Goal: Information Seeking & Learning: Check status

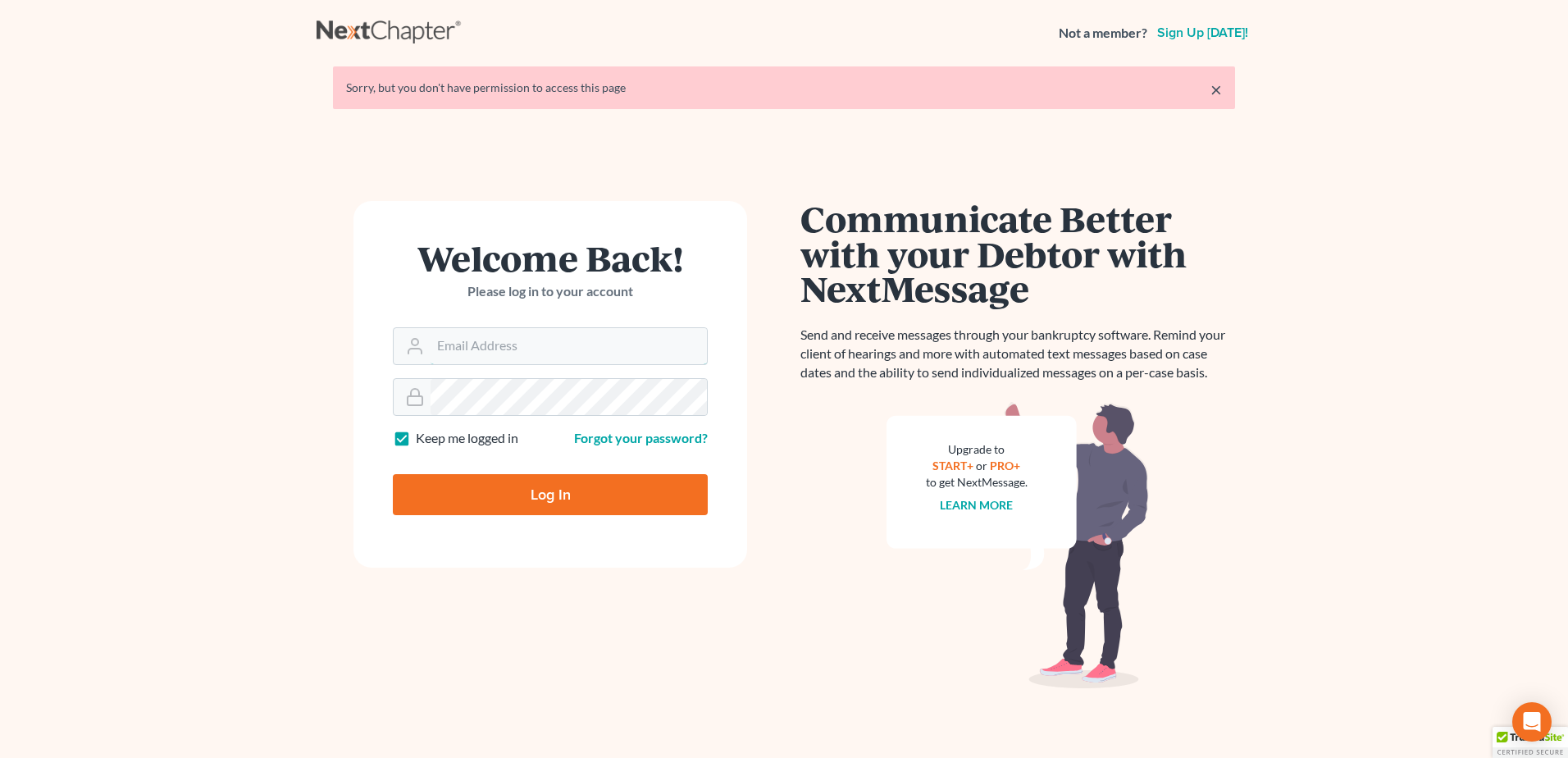
type input "[PERSON_NAME][EMAIL_ADDRESS][PERSON_NAME][DOMAIN_NAME]"
click at [542, 495] on input "Log In" at bounding box center [550, 495] width 315 height 41
type input "Thinking..."
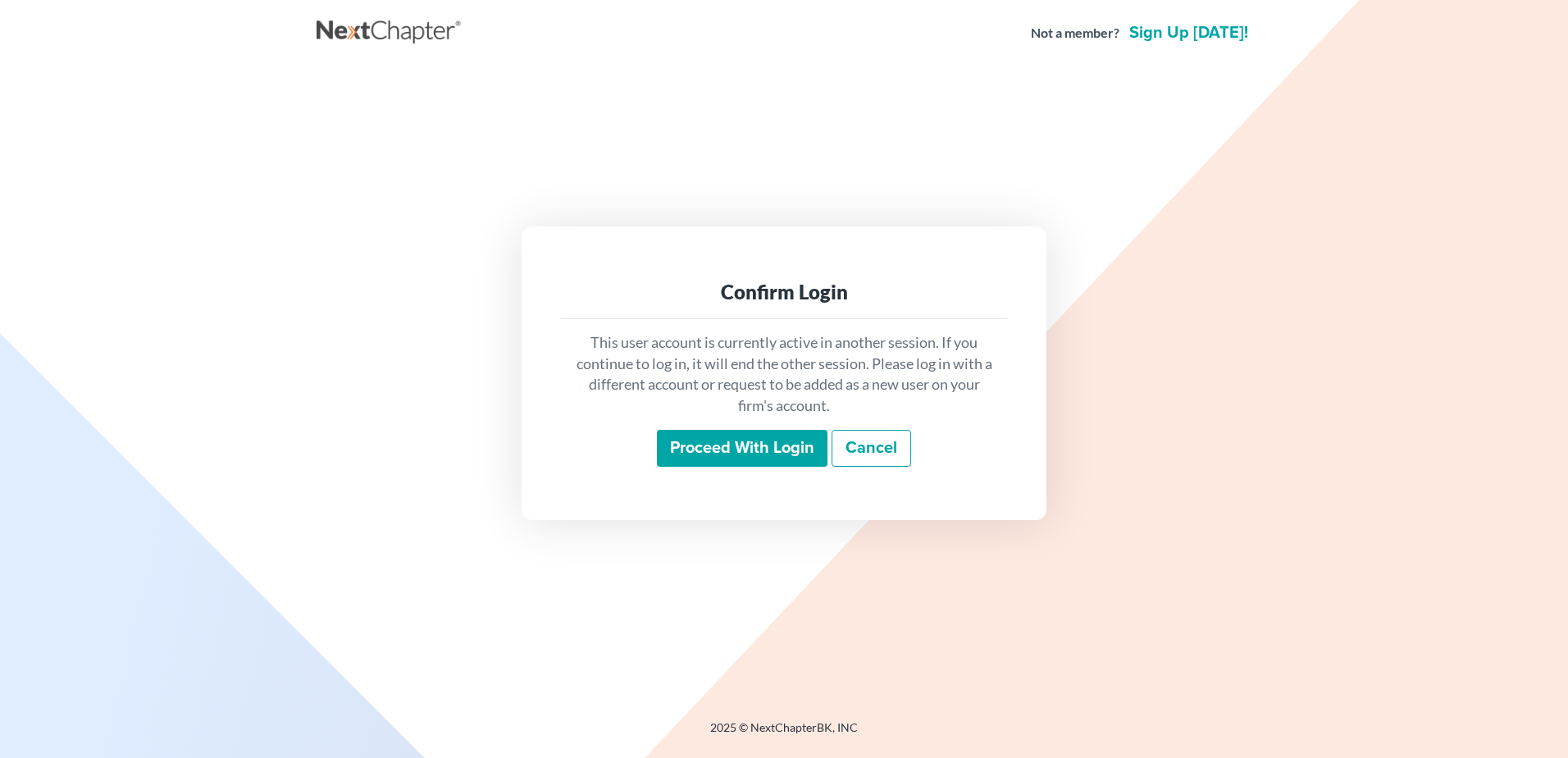
click at [717, 453] on input "Proceed with login" at bounding box center [742, 448] width 171 height 38
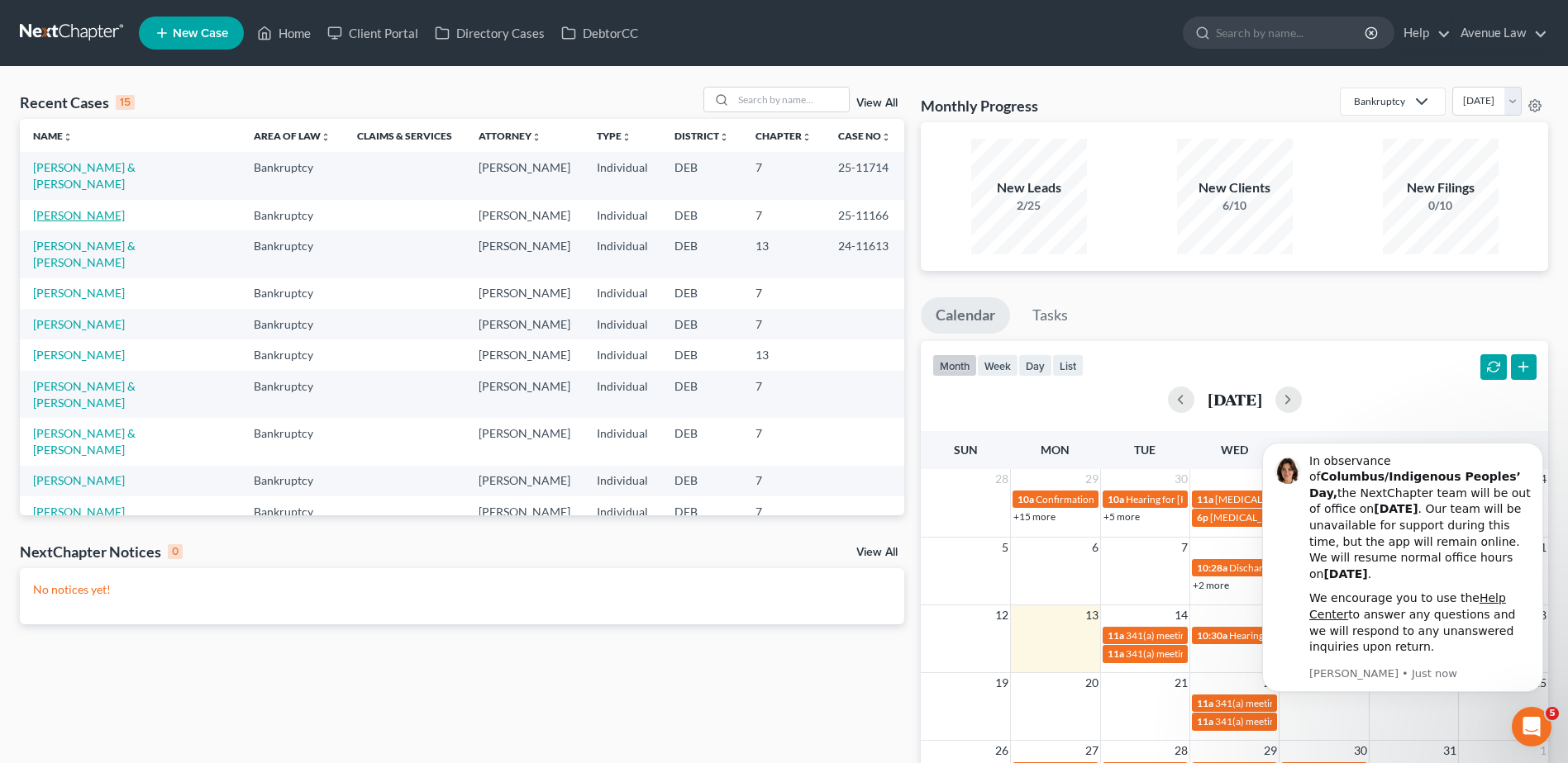
click at [79, 208] on link "Lewis, Steven" at bounding box center [79, 215] width 92 height 14
select select "0"
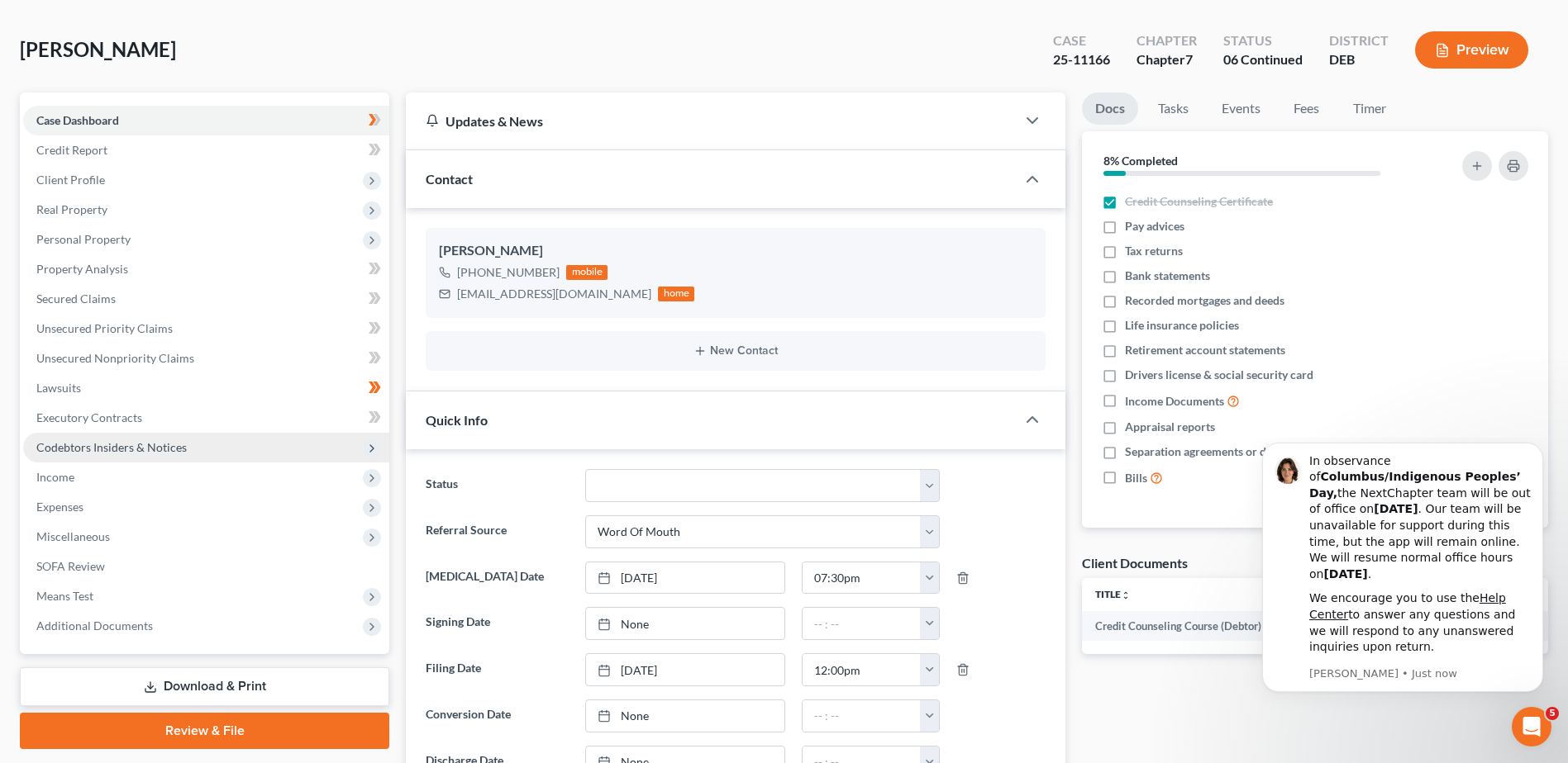
scroll to position [330, 0]
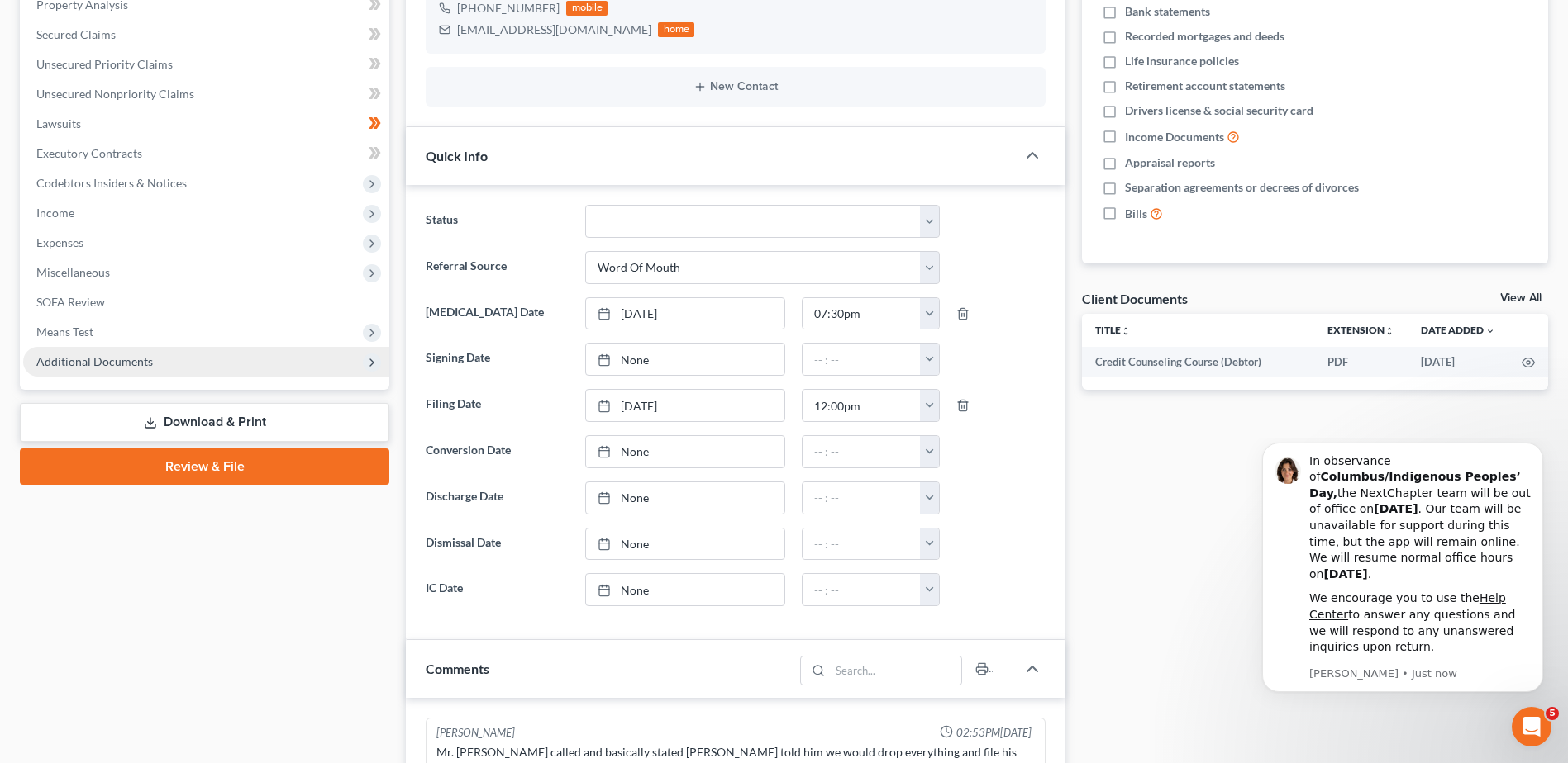
click at [121, 360] on span "Additional Documents" at bounding box center [94, 361] width 116 height 14
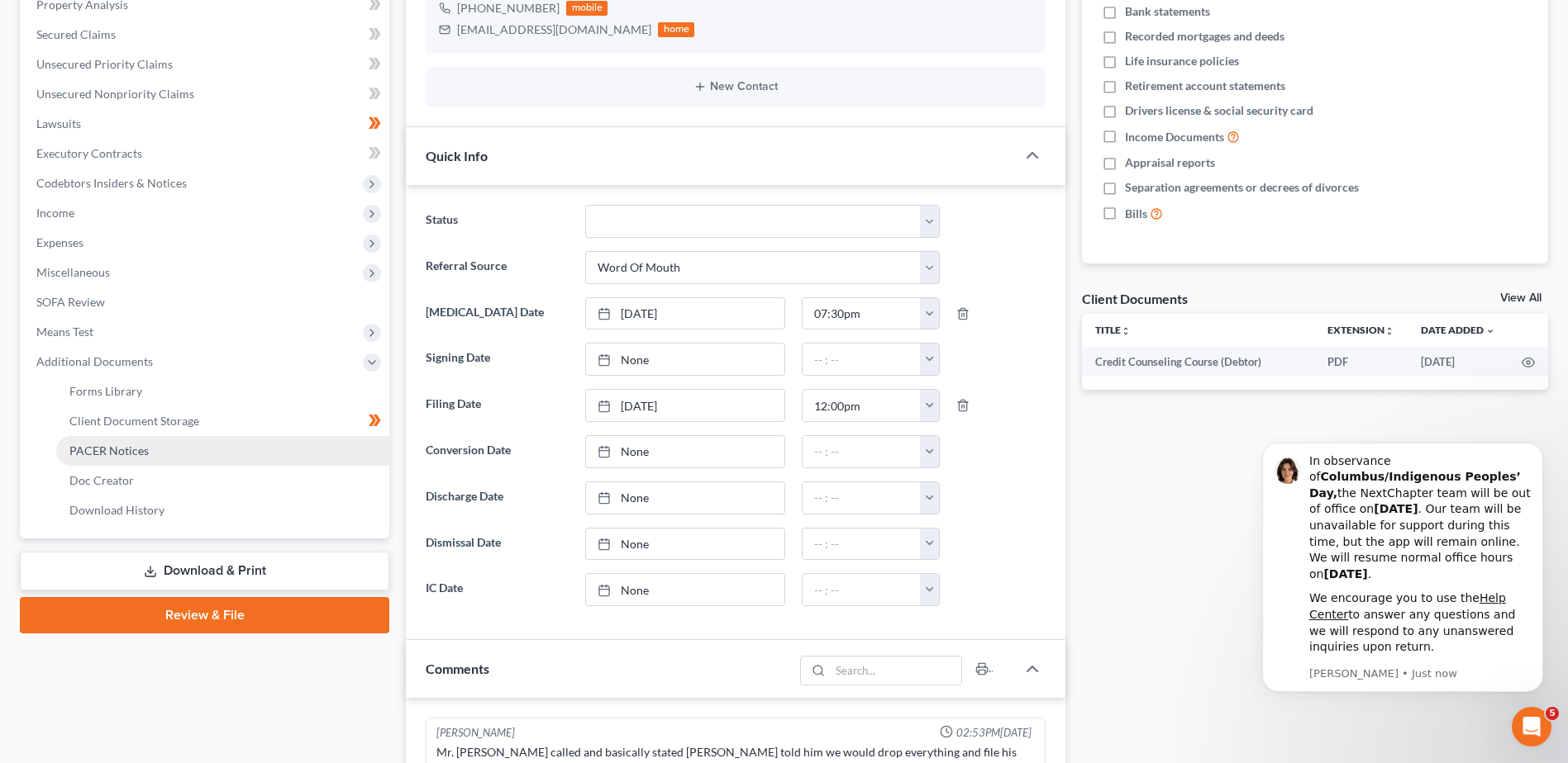
click at [125, 451] on span "PACER Notices" at bounding box center [109, 450] width 79 height 14
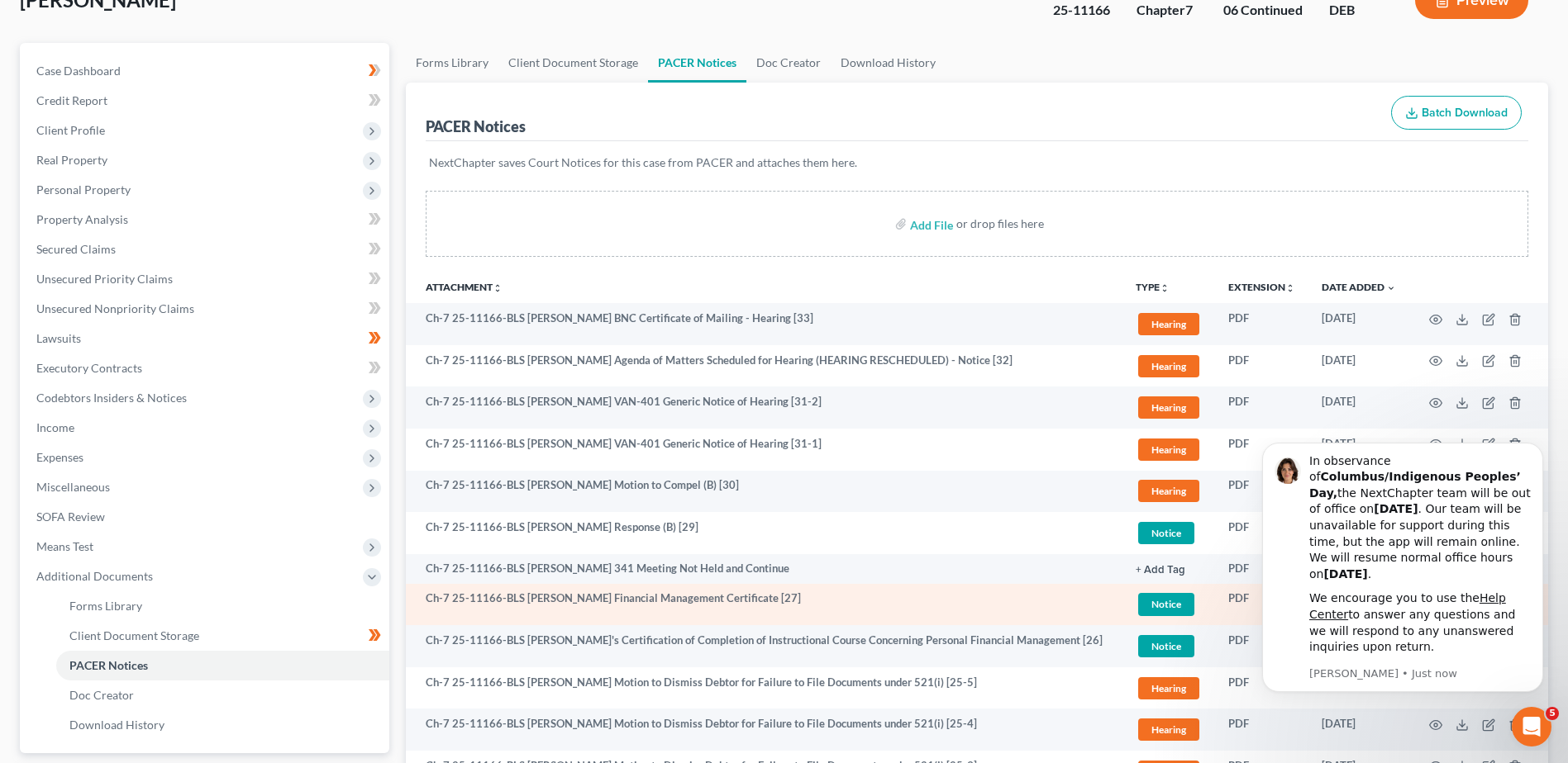
scroll to position [165, 0]
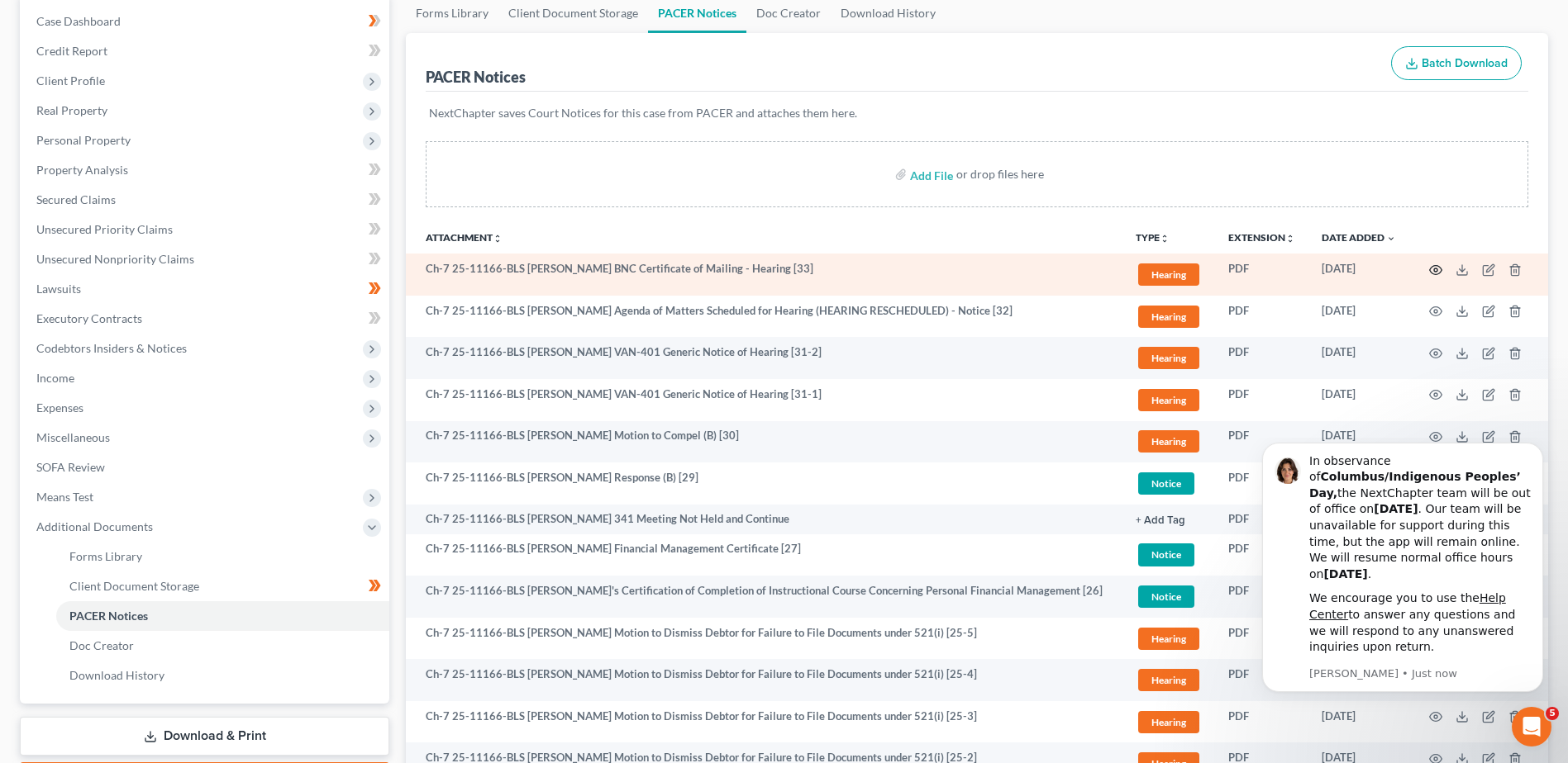
click at [1440, 270] on icon "button" at bounding box center [1436, 271] width 14 height 14
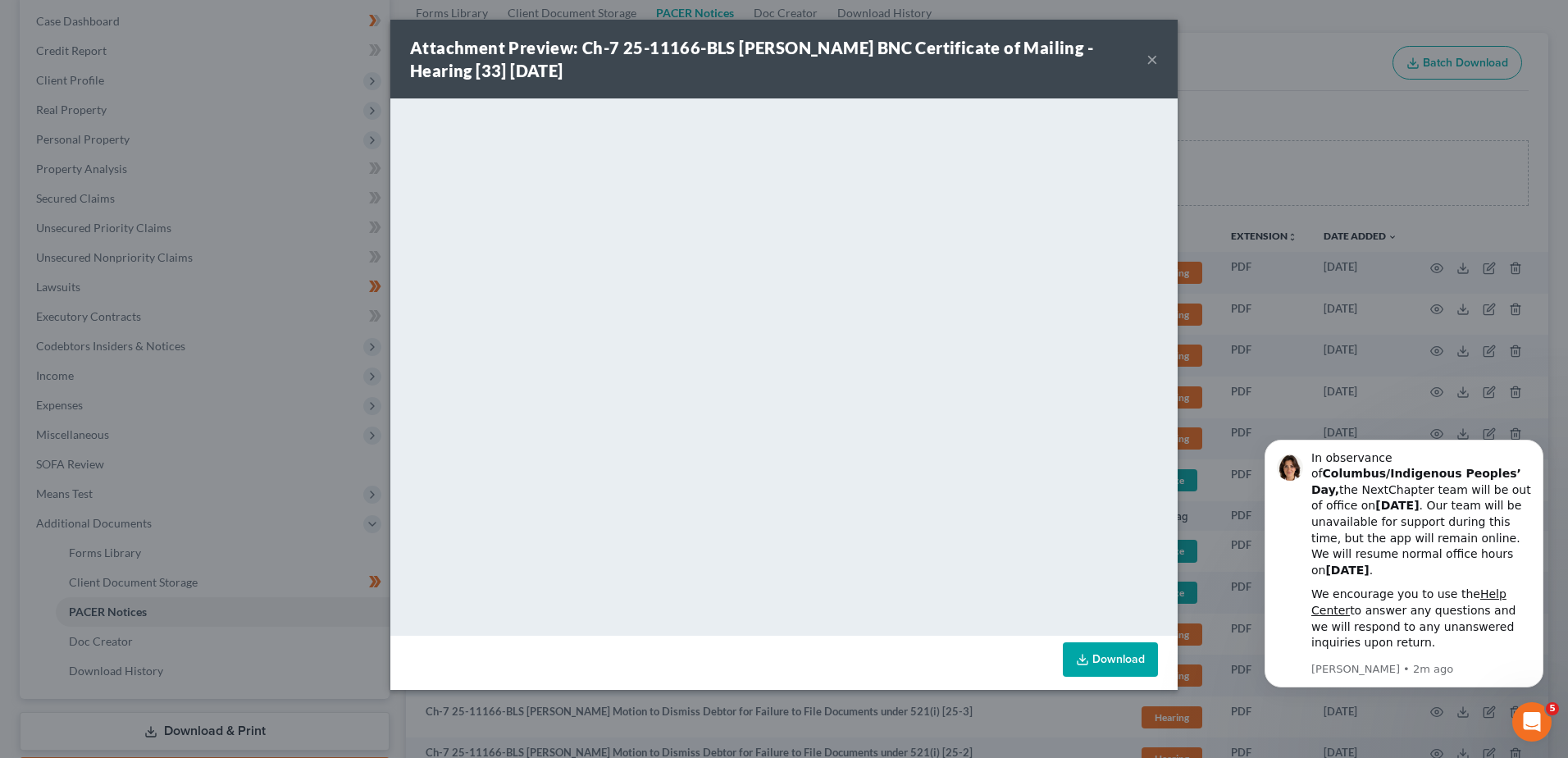
click at [1148, 58] on button "×" at bounding box center [1153, 59] width 12 height 19
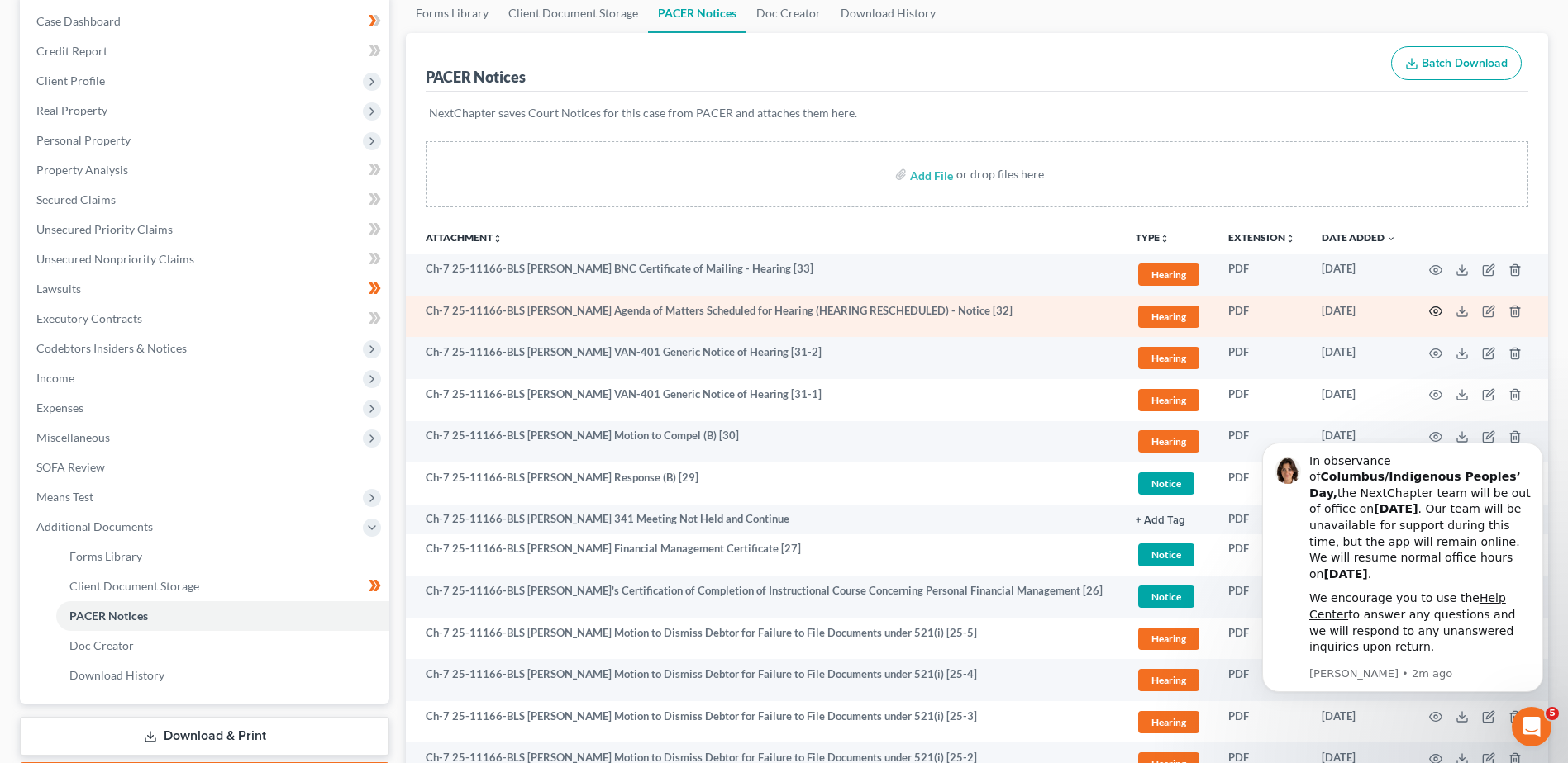
click at [1434, 312] on circle "button" at bounding box center [1435, 311] width 3 height 3
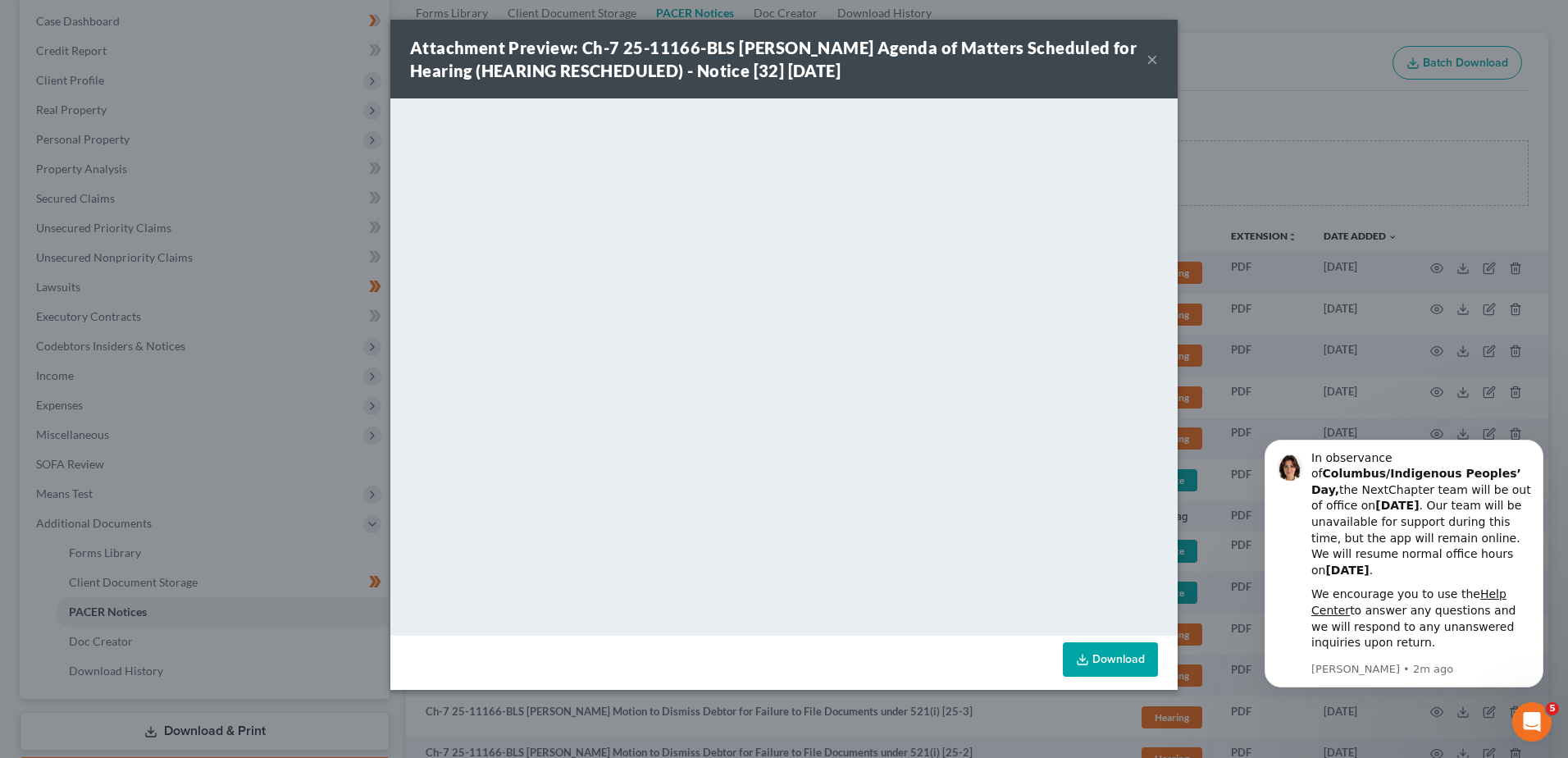
click at [1152, 60] on button "×" at bounding box center [1153, 59] width 12 height 19
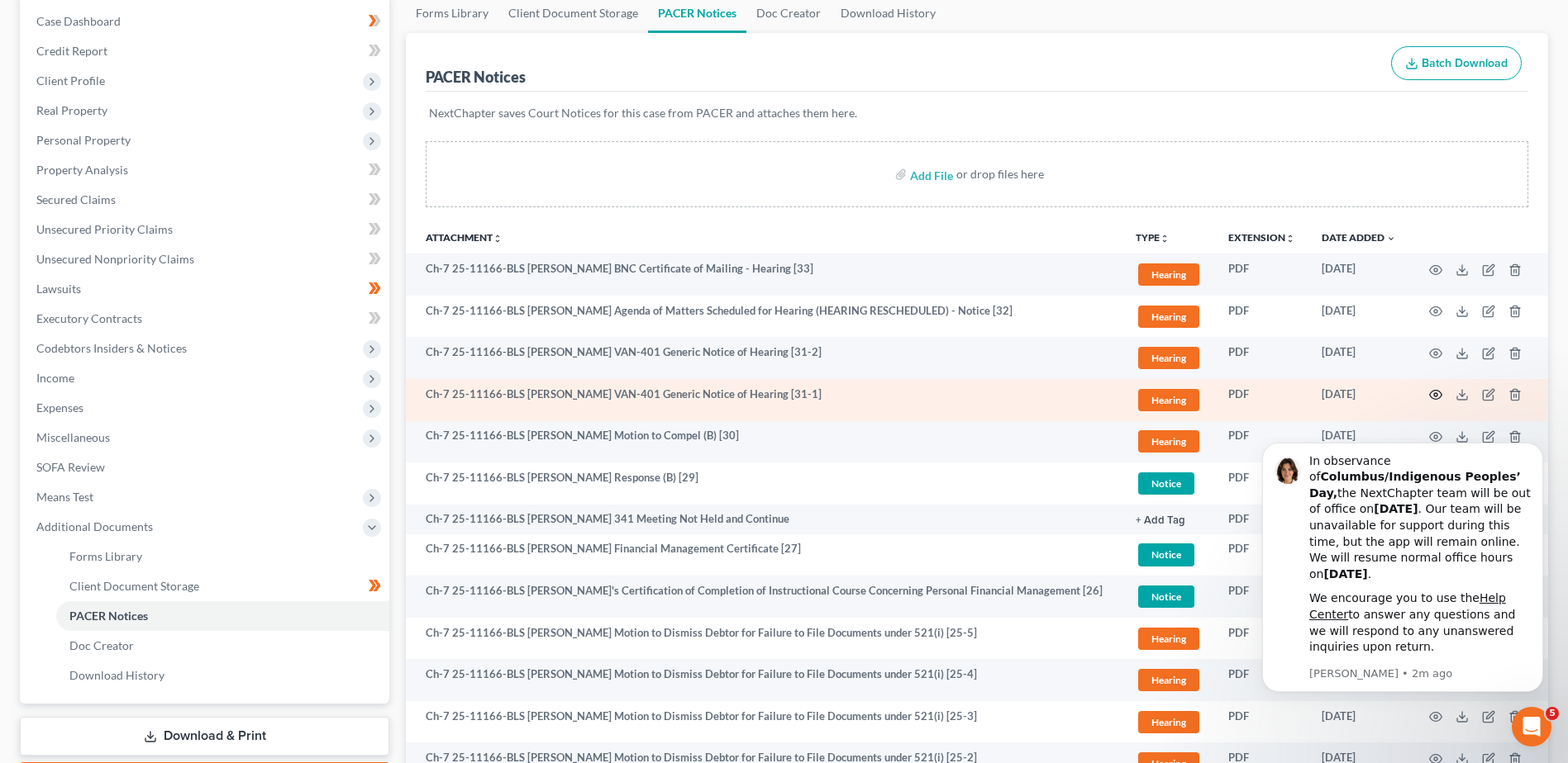
click at [1437, 395] on circle "button" at bounding box center [1435, 394] width 3 height 3
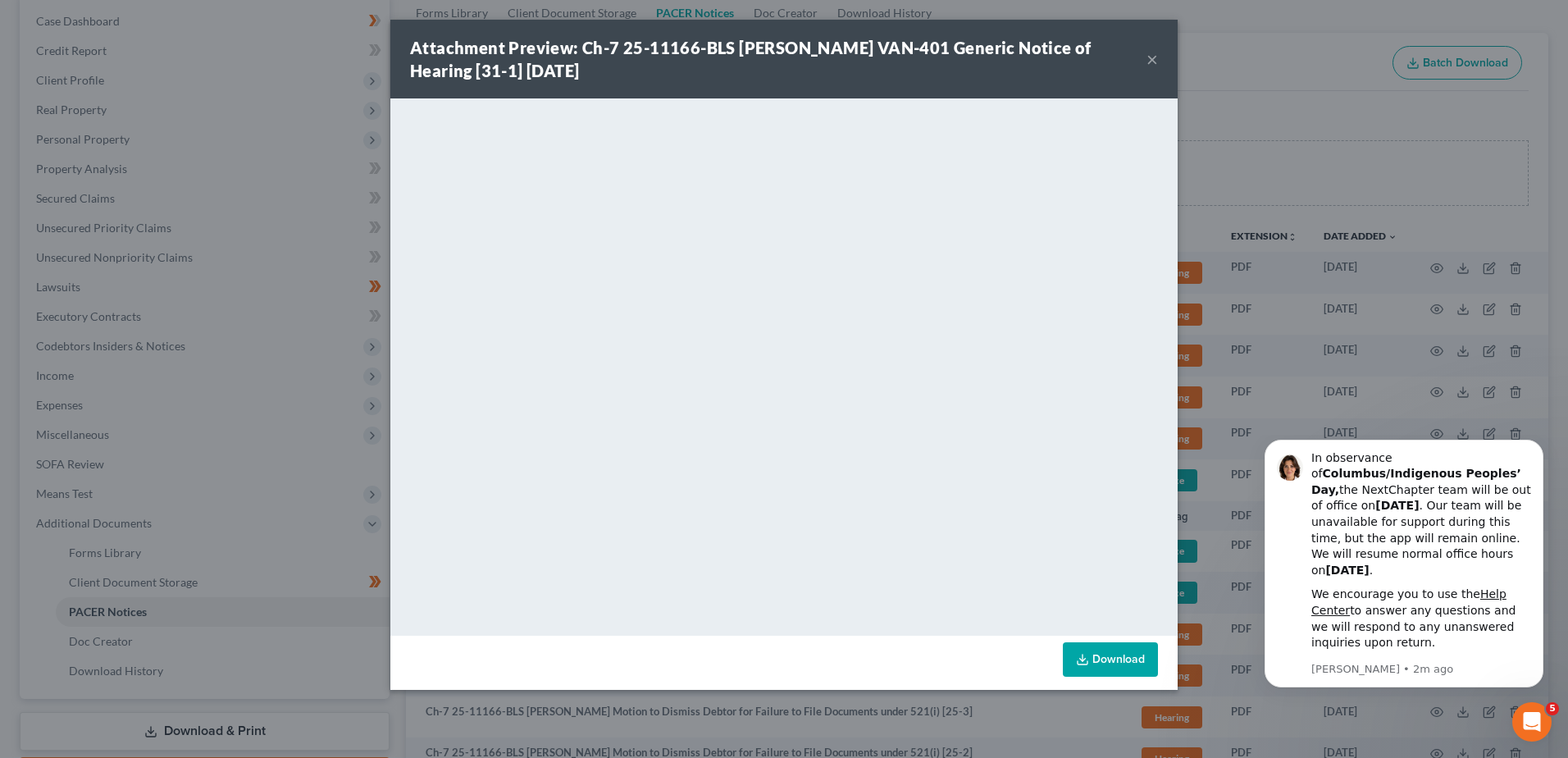
click at [1155, 60] on button "×" at bounding box center [1153, 59] width 12 height 19
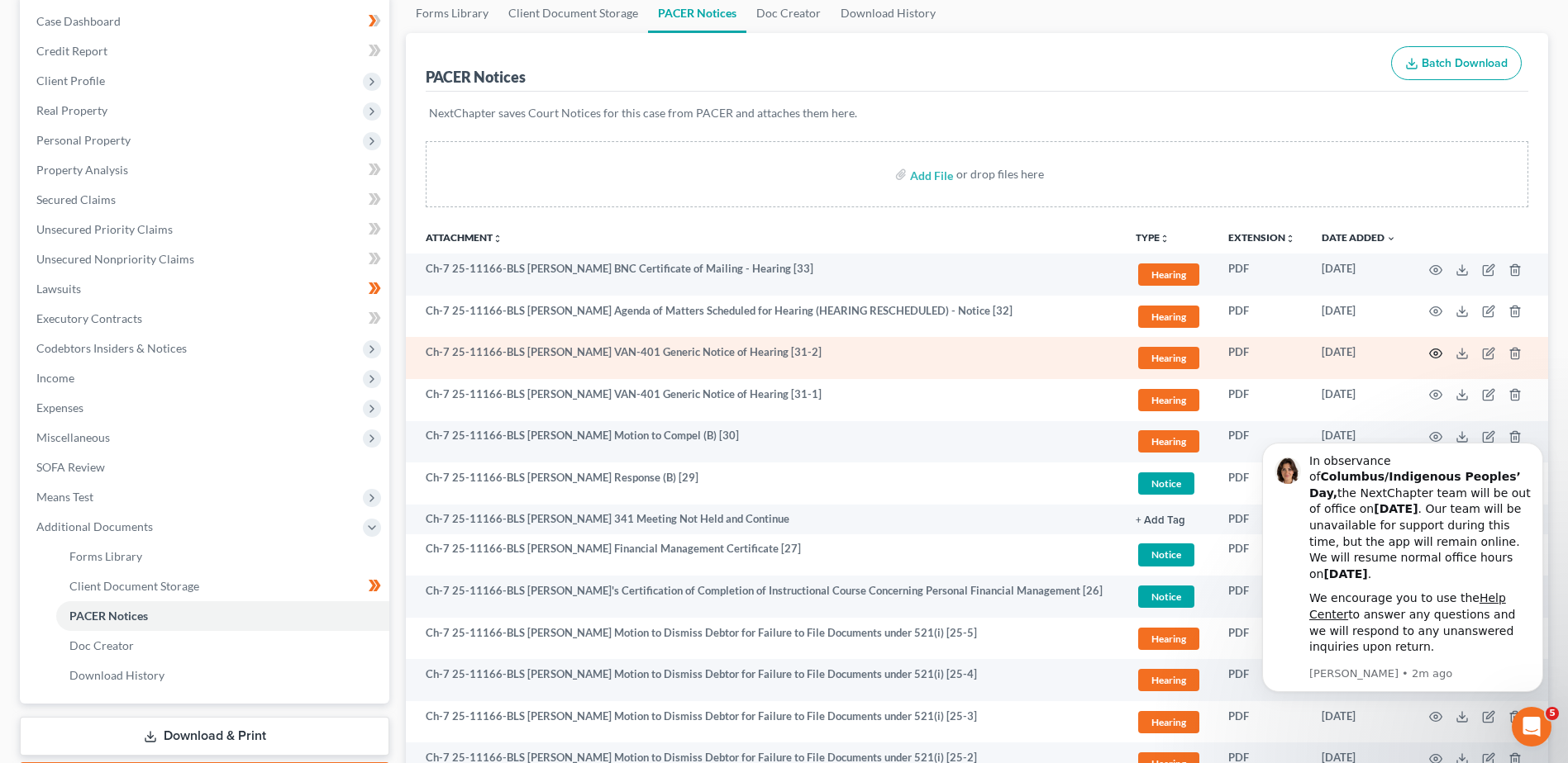
click at [1433, 353] on icon "button" at bounding box center [1436, 354] width 14 height 14
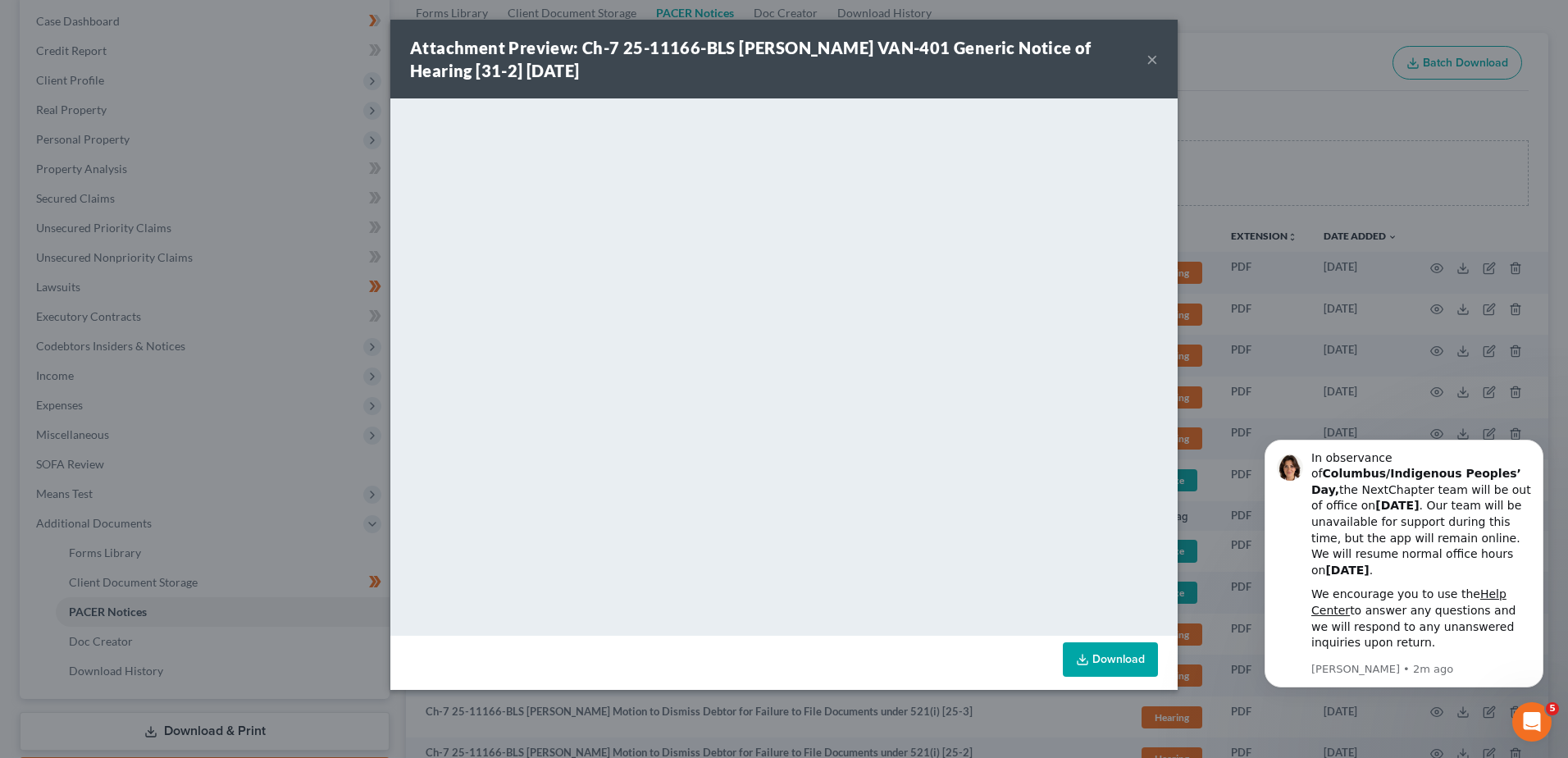
click at [1156, 55] on button "×" at bounding box center [1153, 59] width 12 height 19
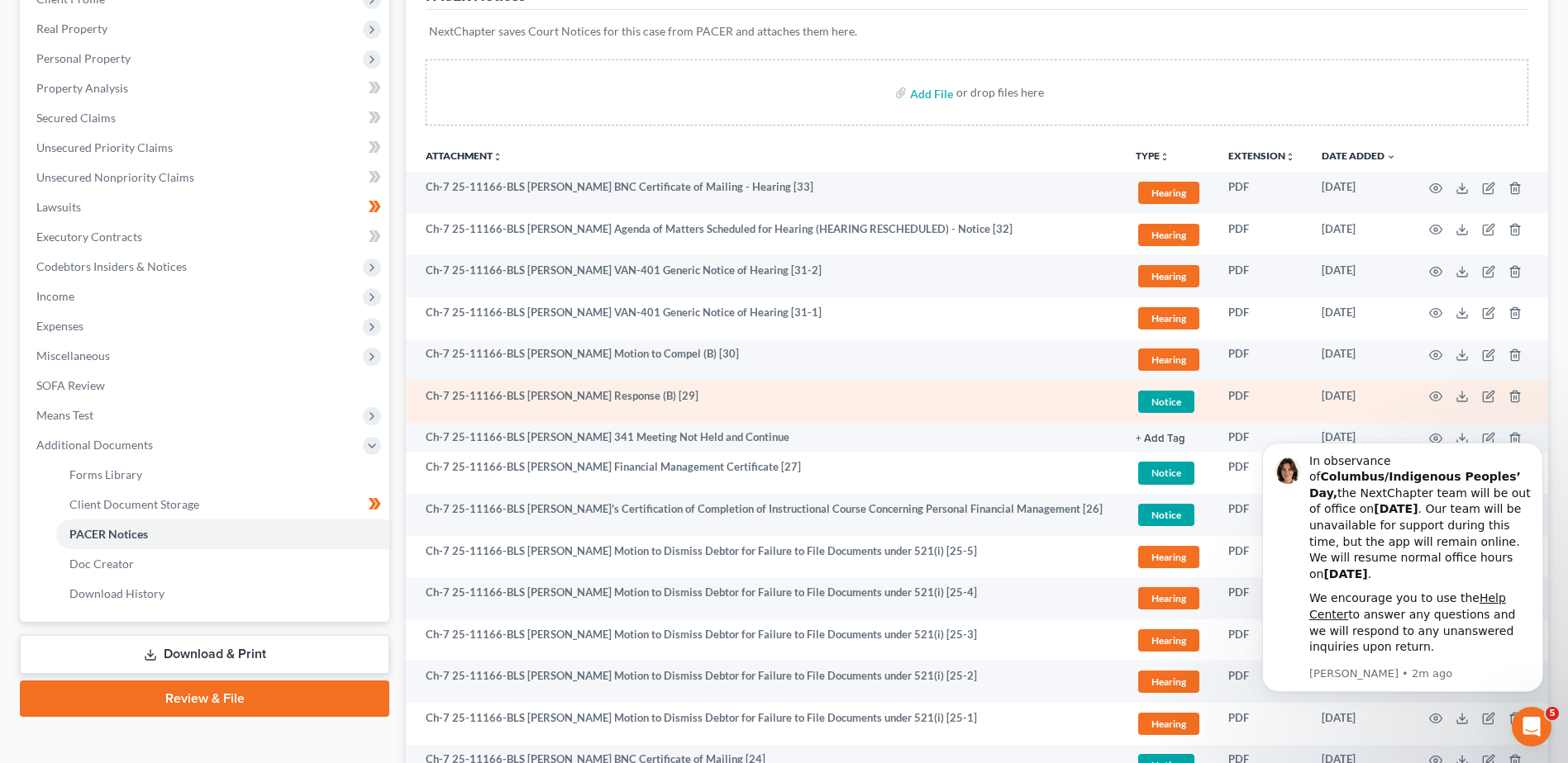
scroll to position [248, 0]
click at [1437, 399] on icon "button" at bounding box center [1436, 396] width 14 height 14
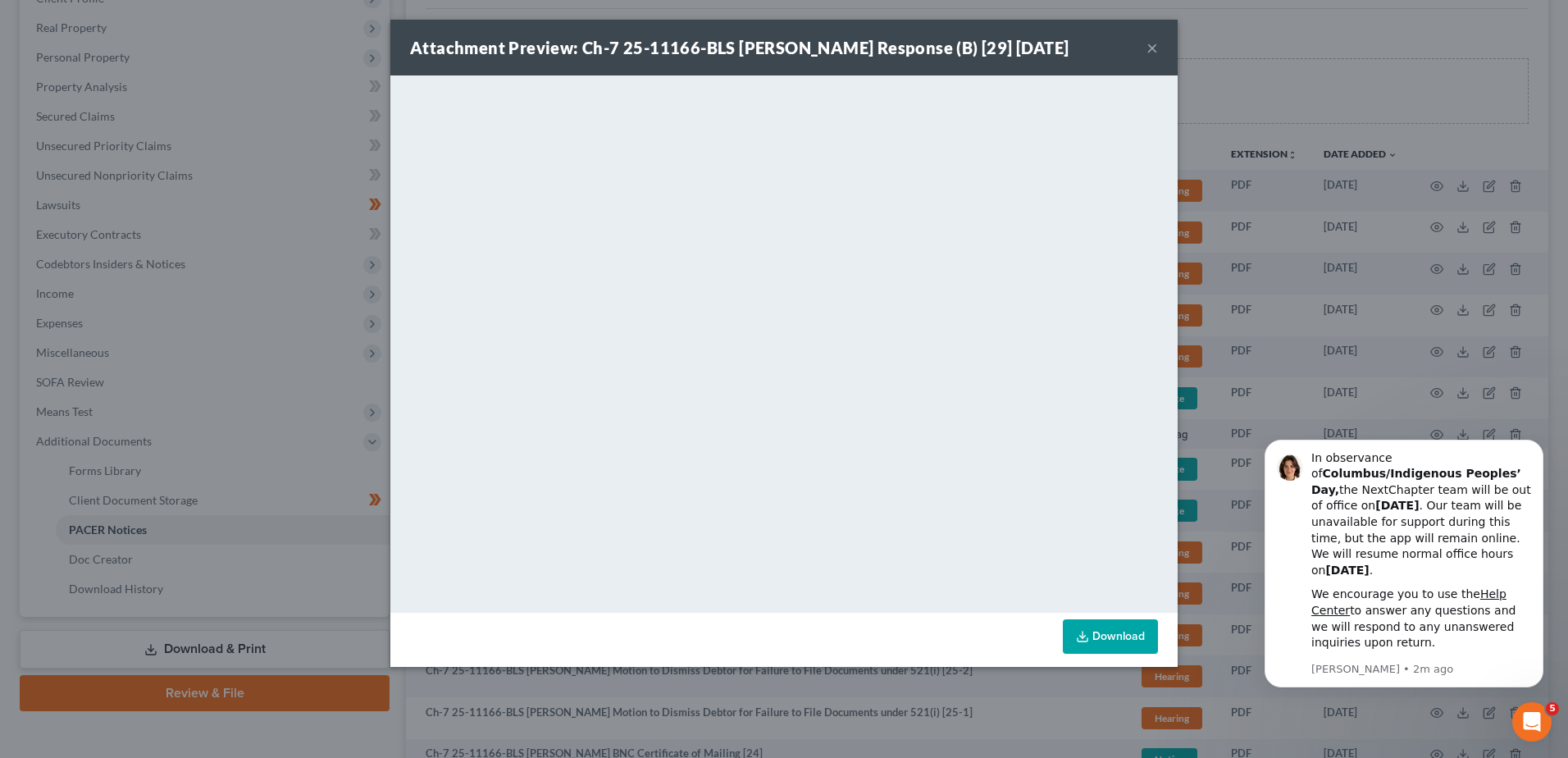
click at [1156, 49] on button "×" at bounding box center [1153, 48] width 12 height 19
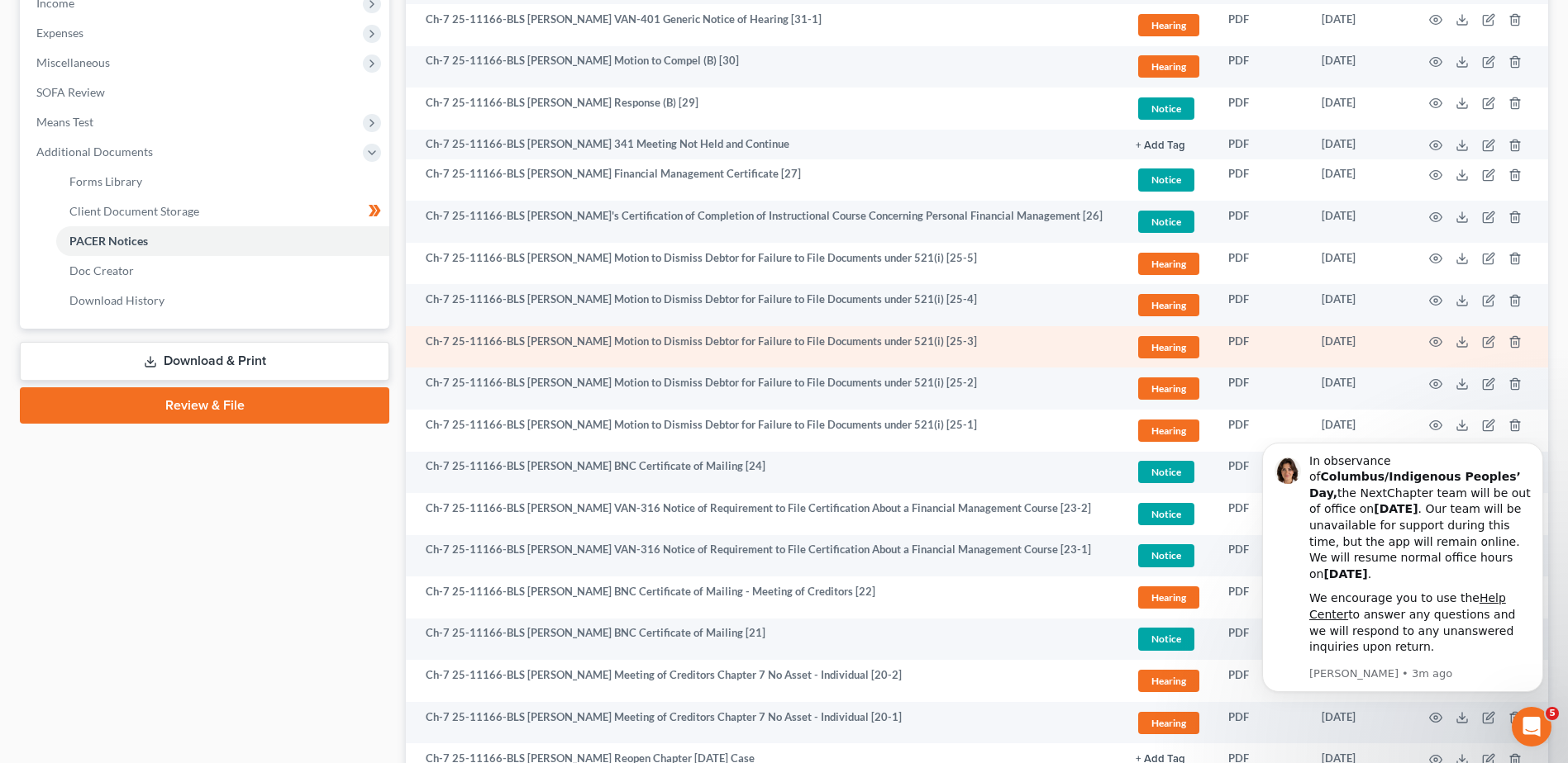
scroll to position [578, 0]
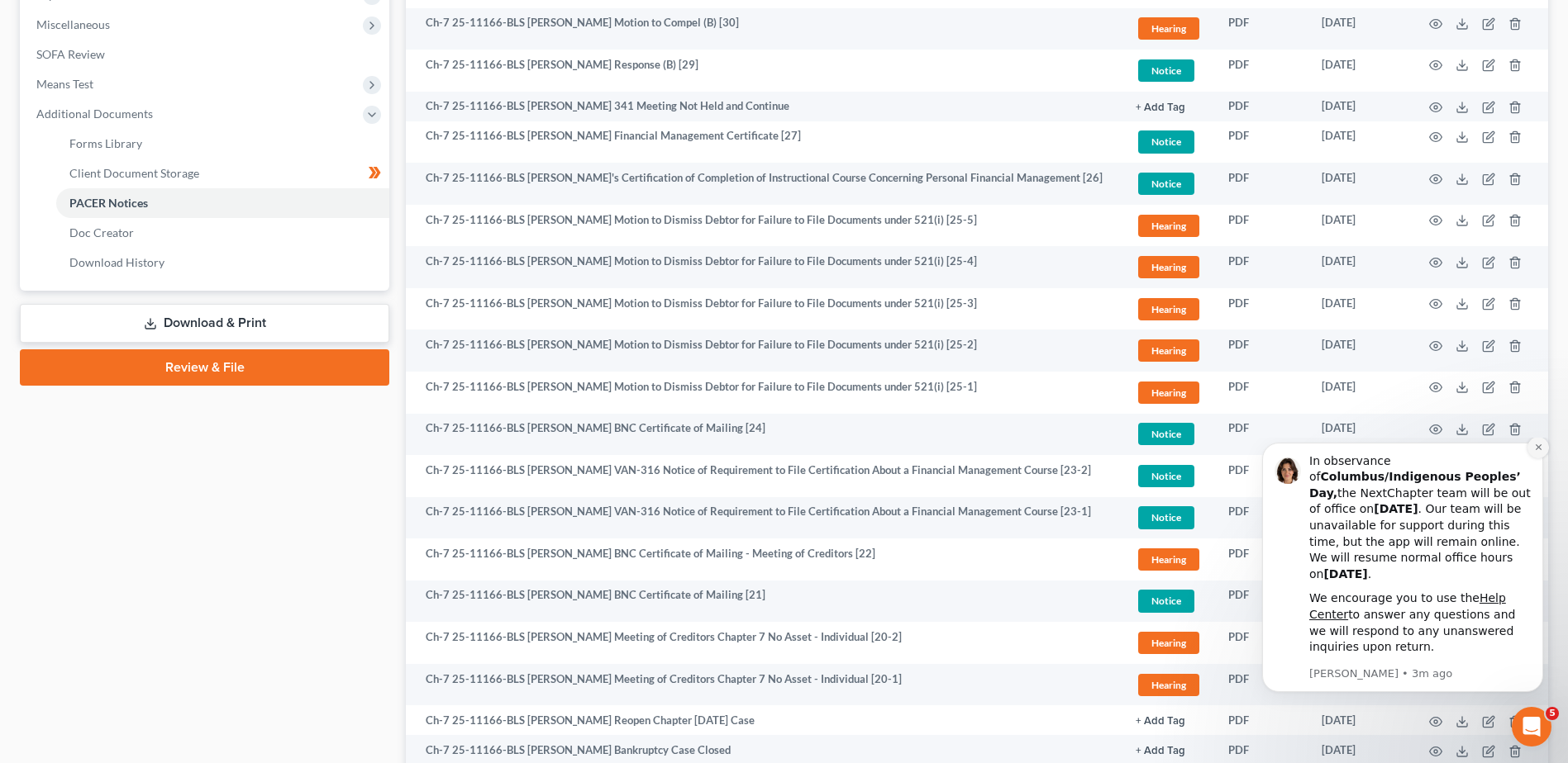
click at [1539, 451] on icon "Dismiss notification" at bounding box center [1538, 446] width 9 height 9
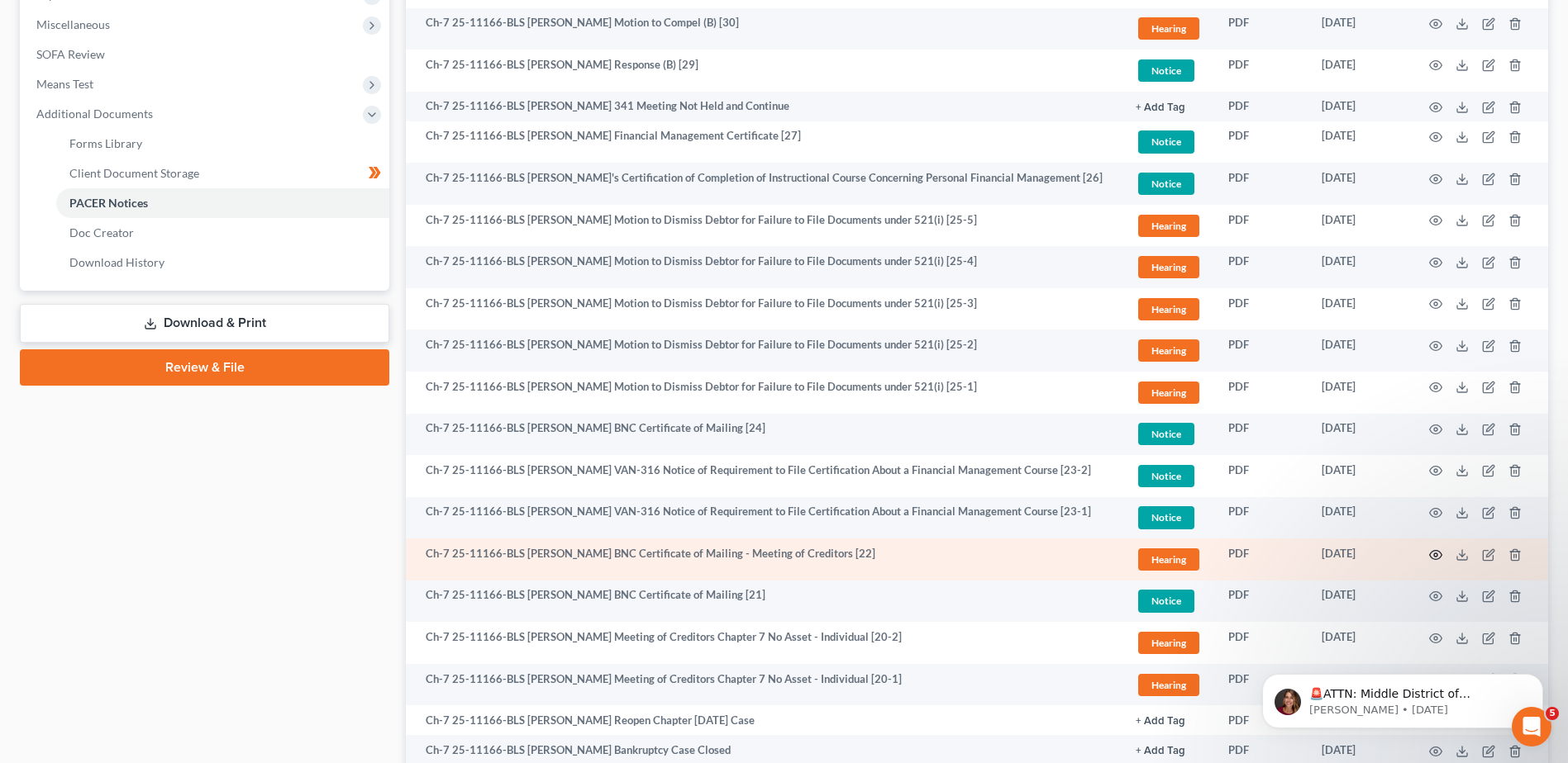
click at [1435, 555] on icon "button" at bounding box center [1436, 555] width 14 height 14
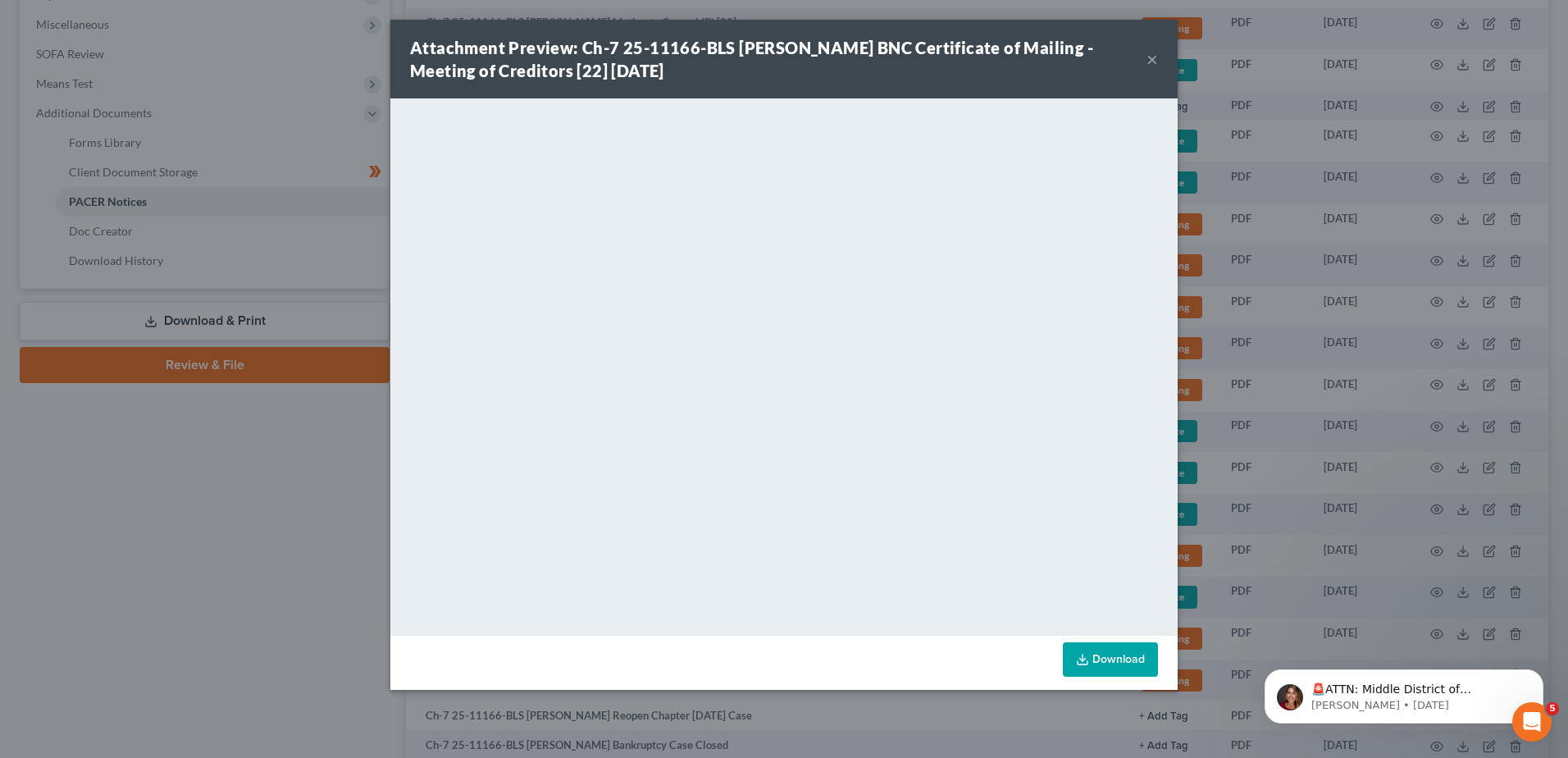
click at [1110, 662] on link "Download" at bounding box center [1111, 660] width 95 height 35
click at [1153, 59] on button "×" at bounding box center [1153, 59] width 12 height 19
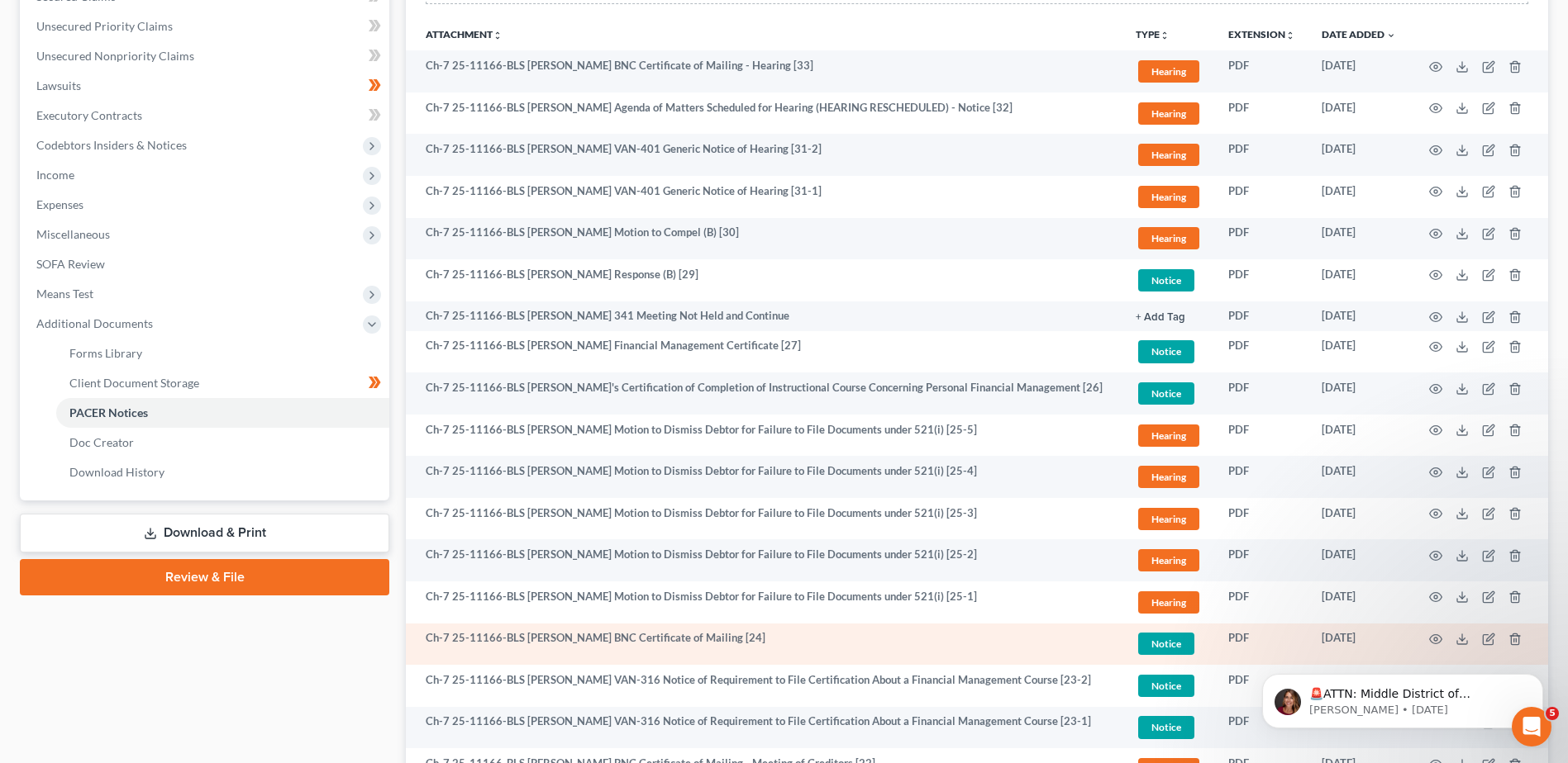
scroll to position [330, 0]
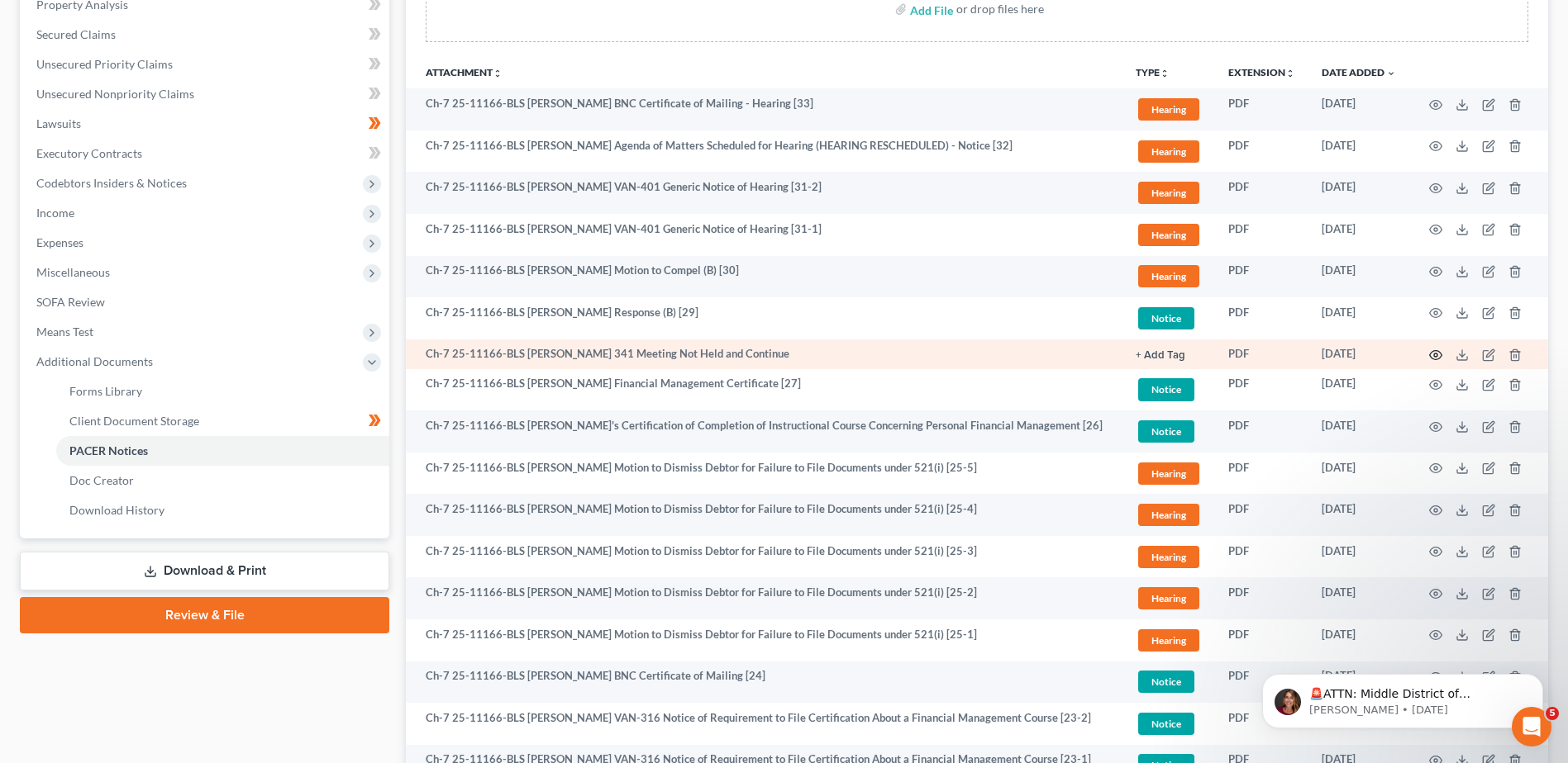
click at [1438, 357] on icon "button" at bounding box center [1436, 356] width 14 height 14
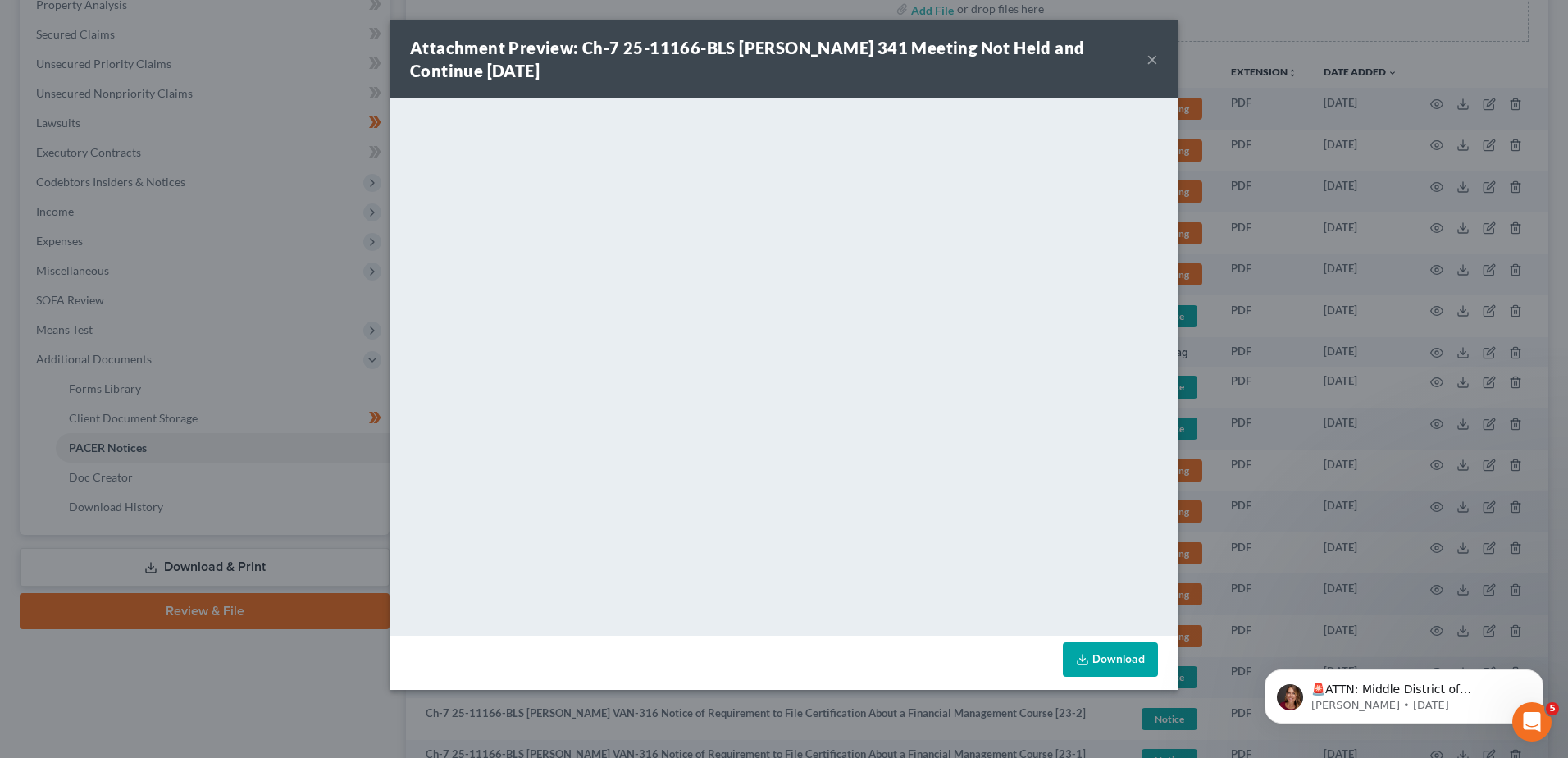
click at [1154, 60] on button "×" at bounding box center [1153, 59] width 12 height 19
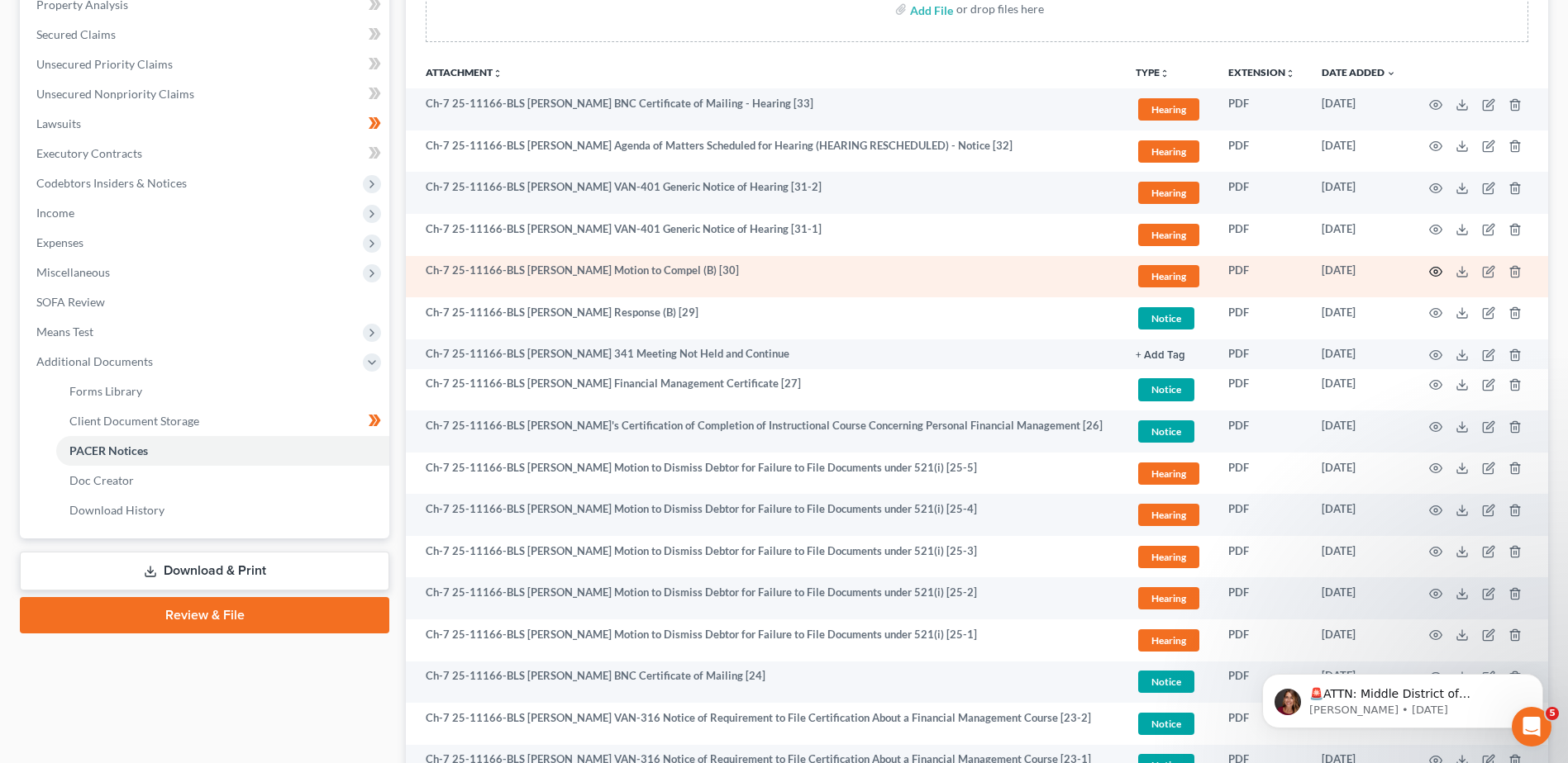
click at [1437, 272] on circle "button" at bounding box center [1435, 271] width 3 height 3
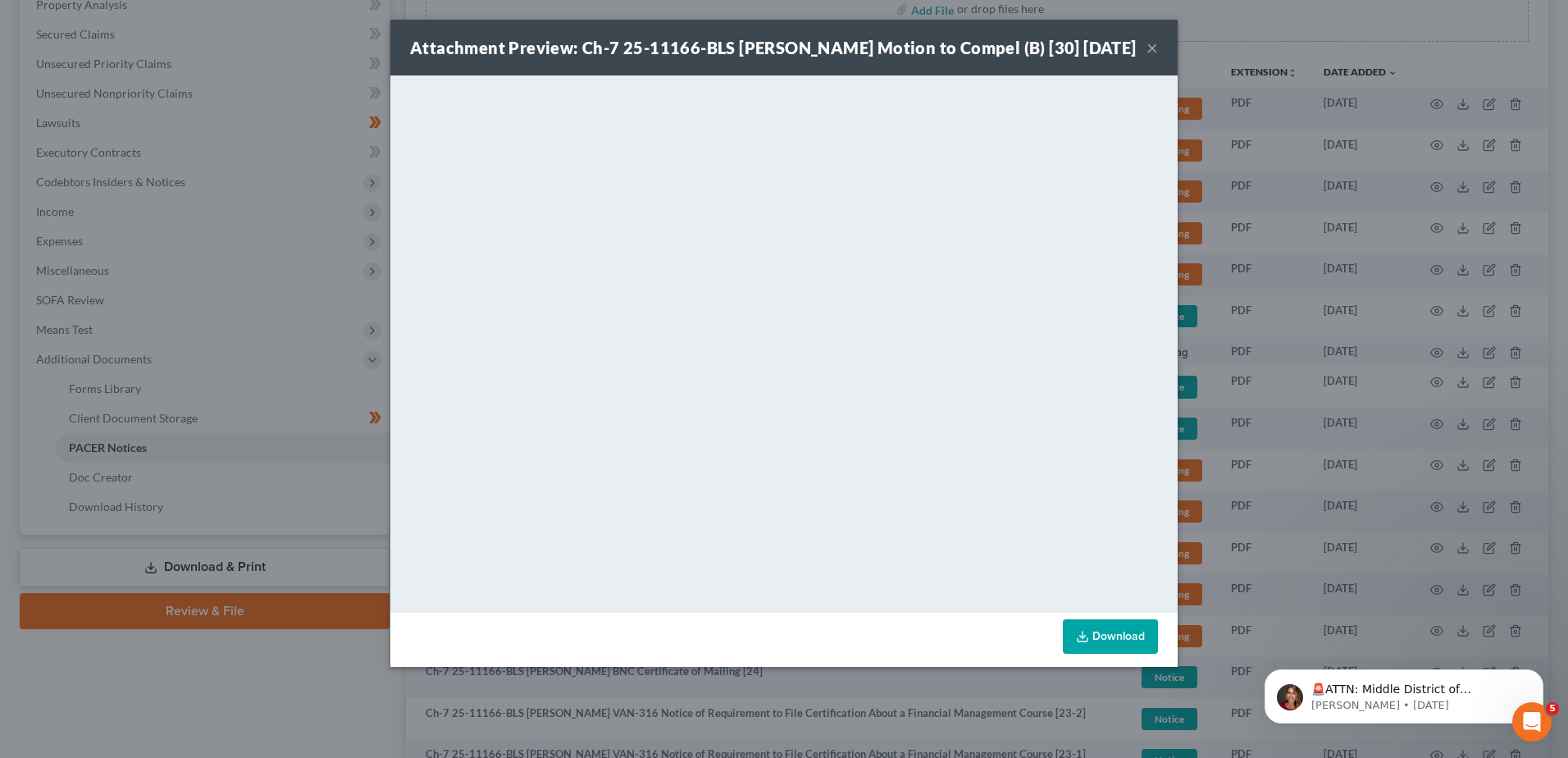
click at [1155, 50] on button "×" at bounding box center [1153, 48] width 12 height 19
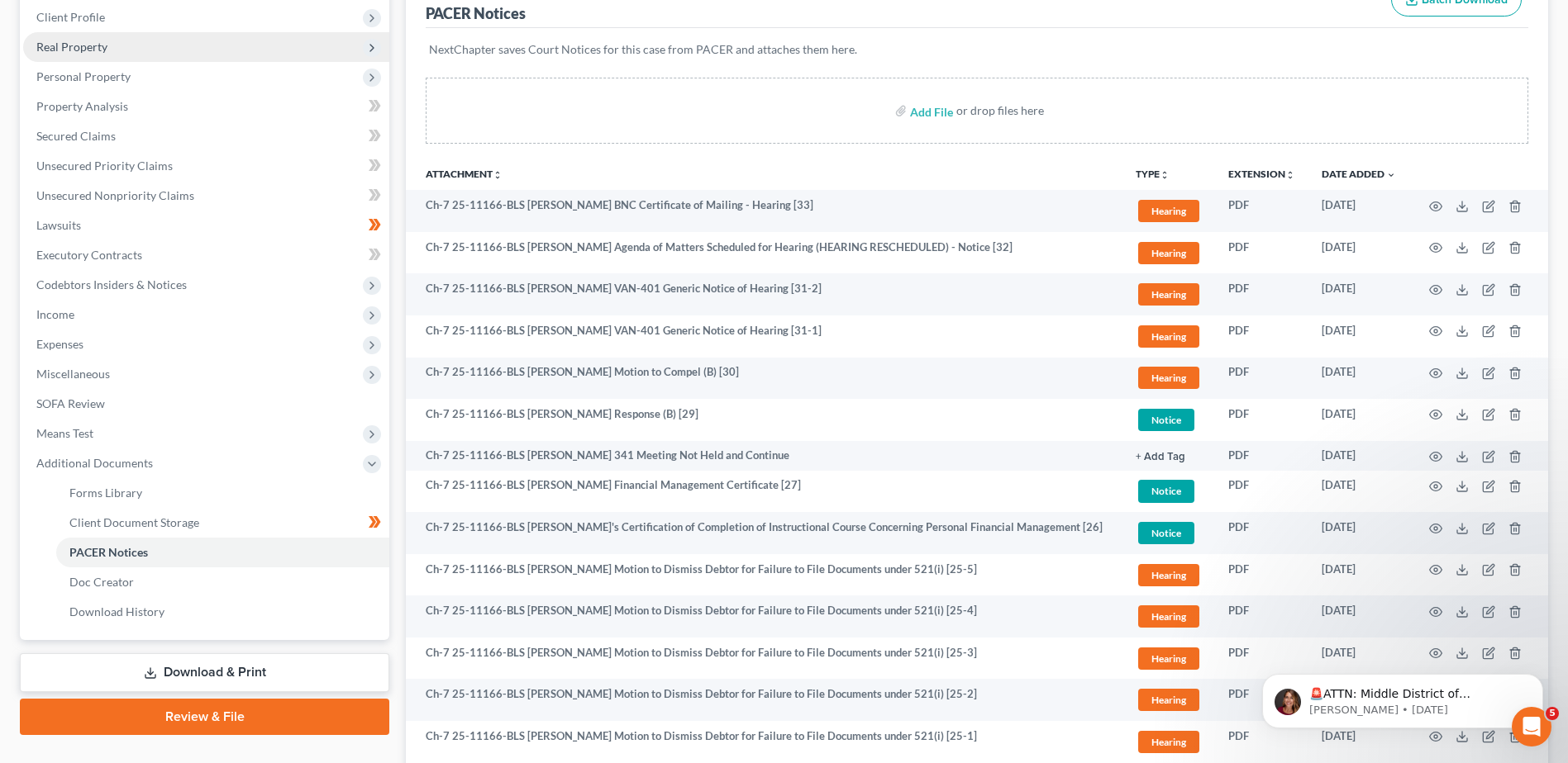
scroll to position [0, 0]
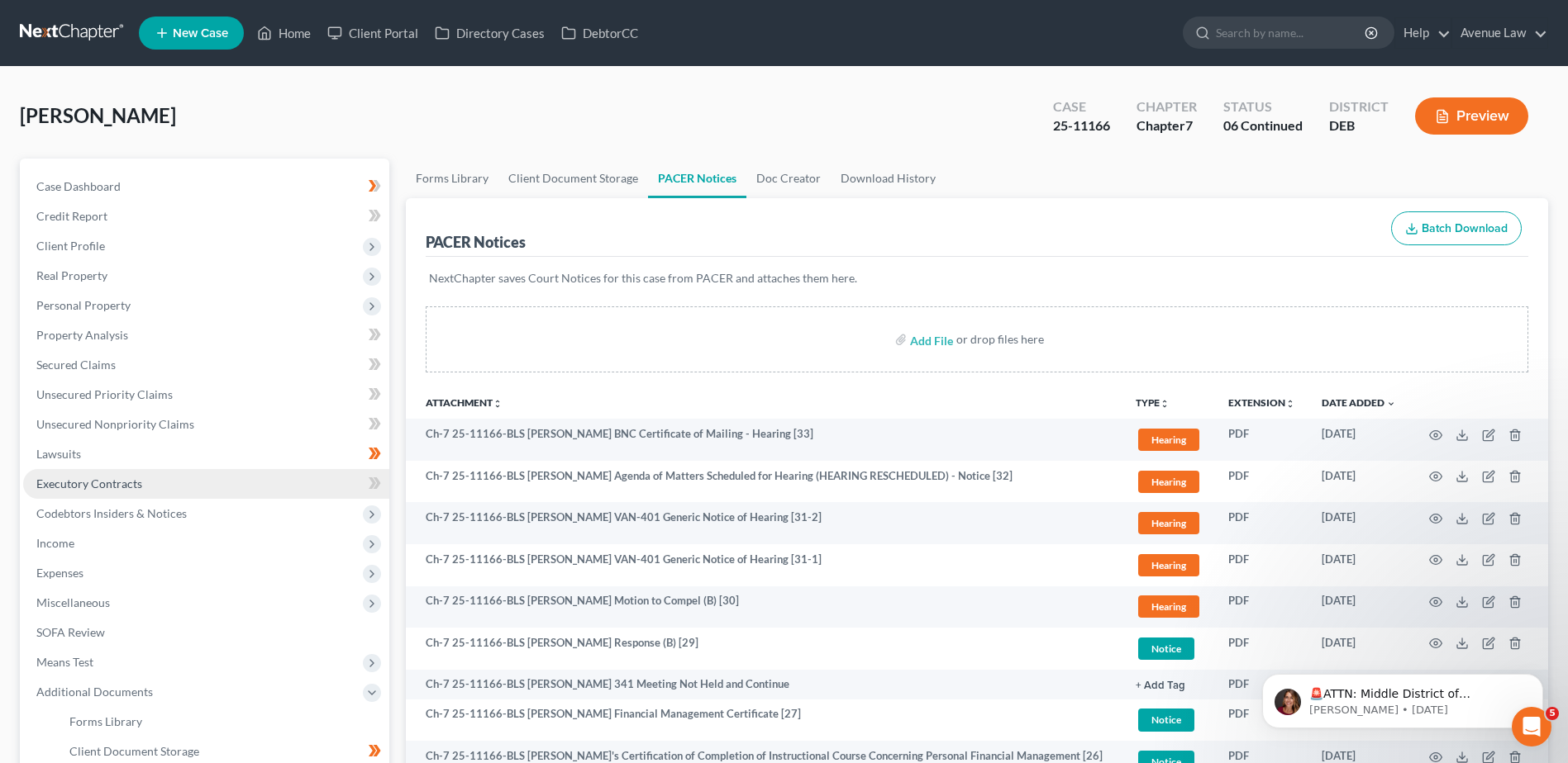
select select "0"
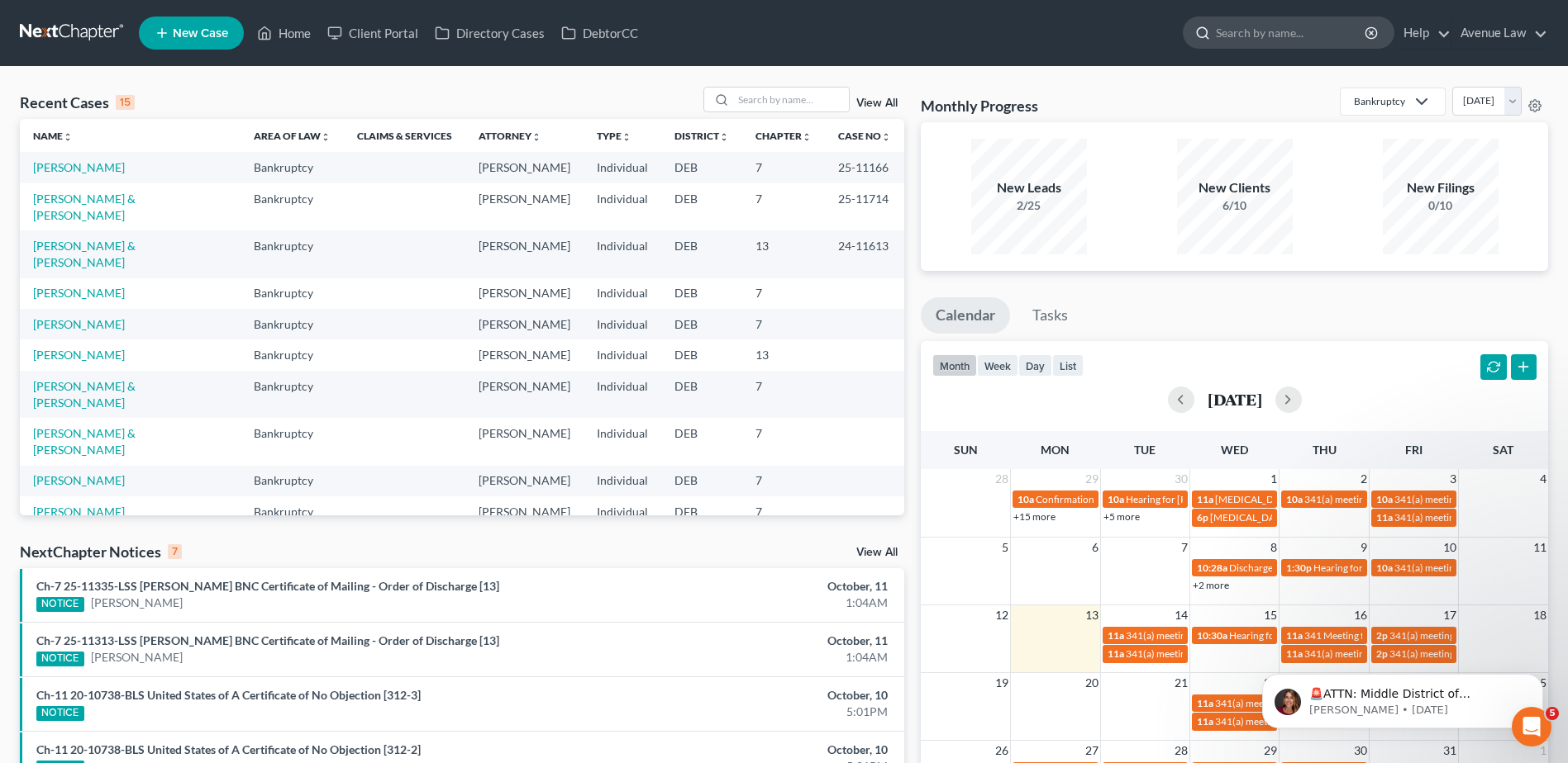
click at [1309, 34] on input "search" at bounding box center [1290, 32] width 152 height 30
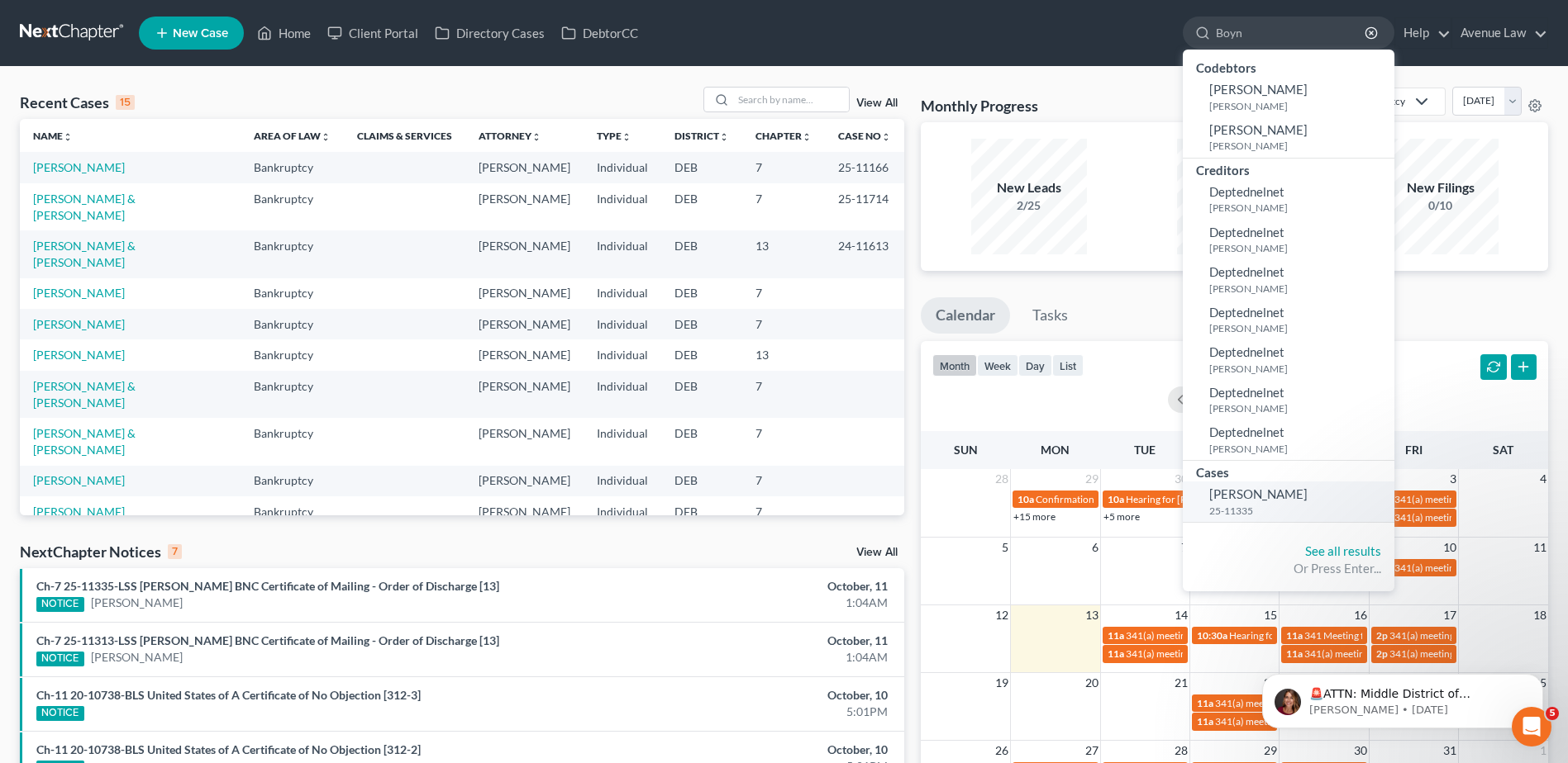
type input "Boyn"
click at [1240, 494] on span "Boynton, Torrey" at bounding box center [1258, 493] width 99 height 15
select select "0"
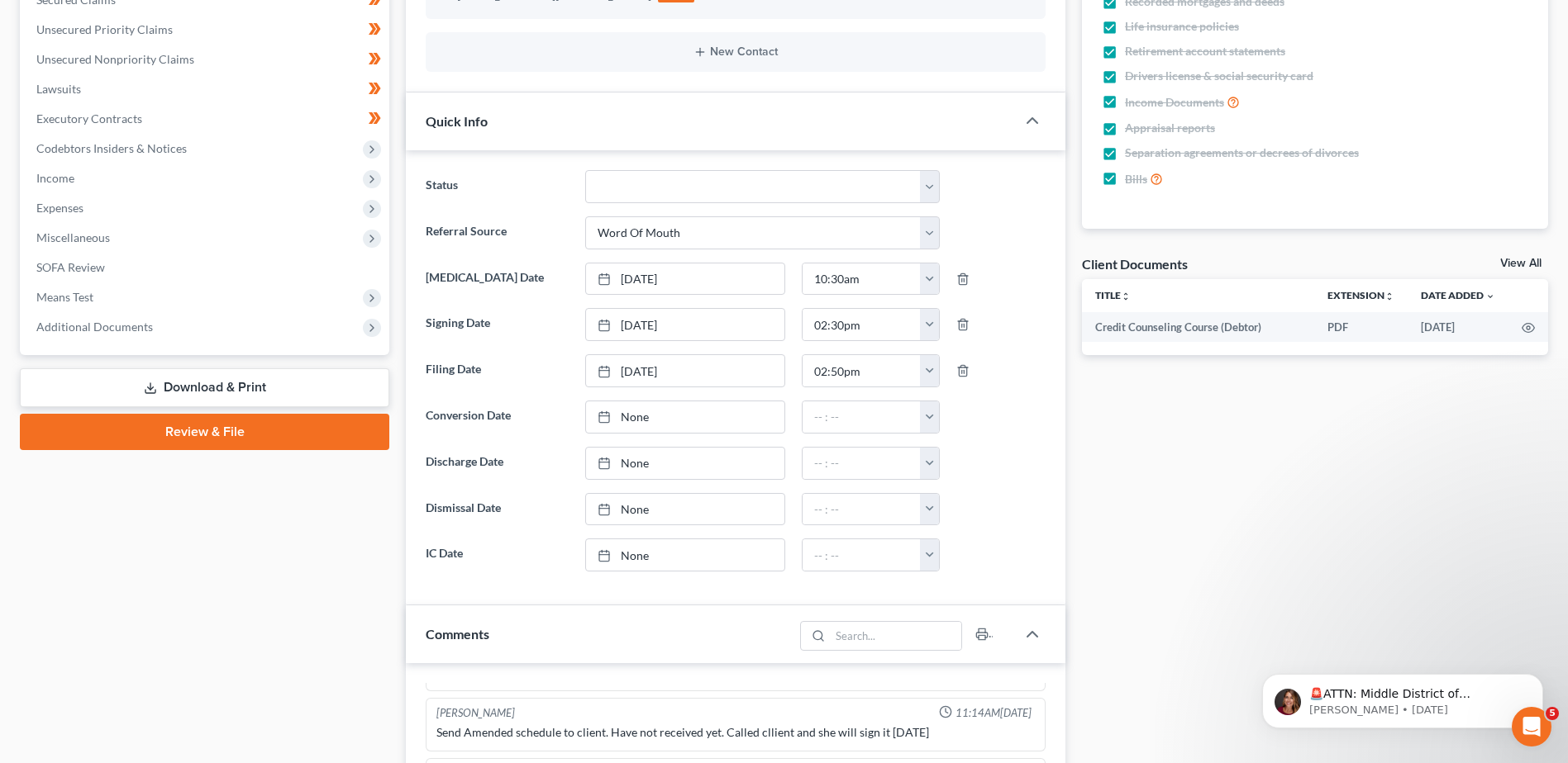
scroll to position [413, 0]
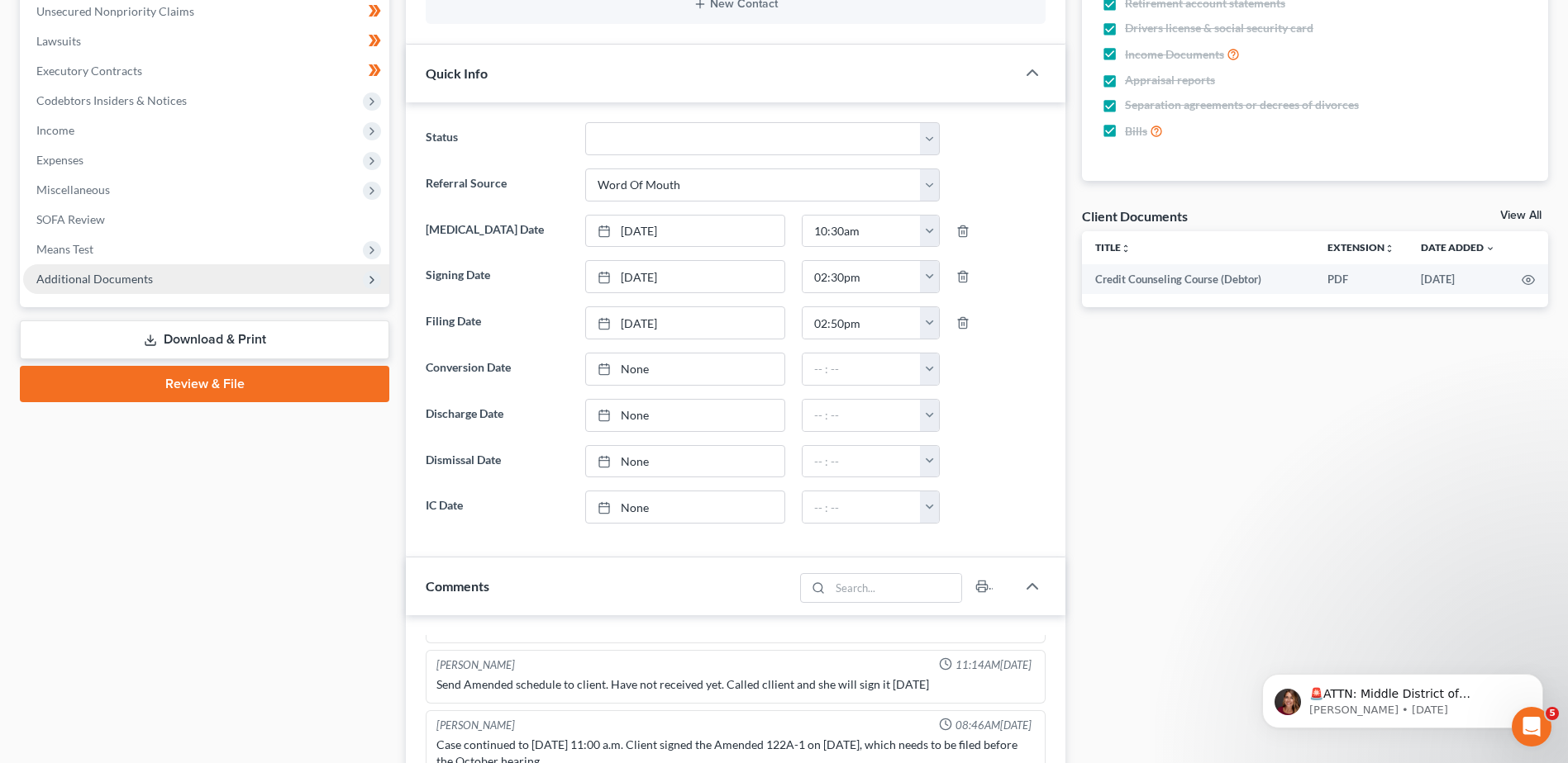
click at [86, 280] on span "Additional Documents" at bounding box center [94, 278] width 116 height 14
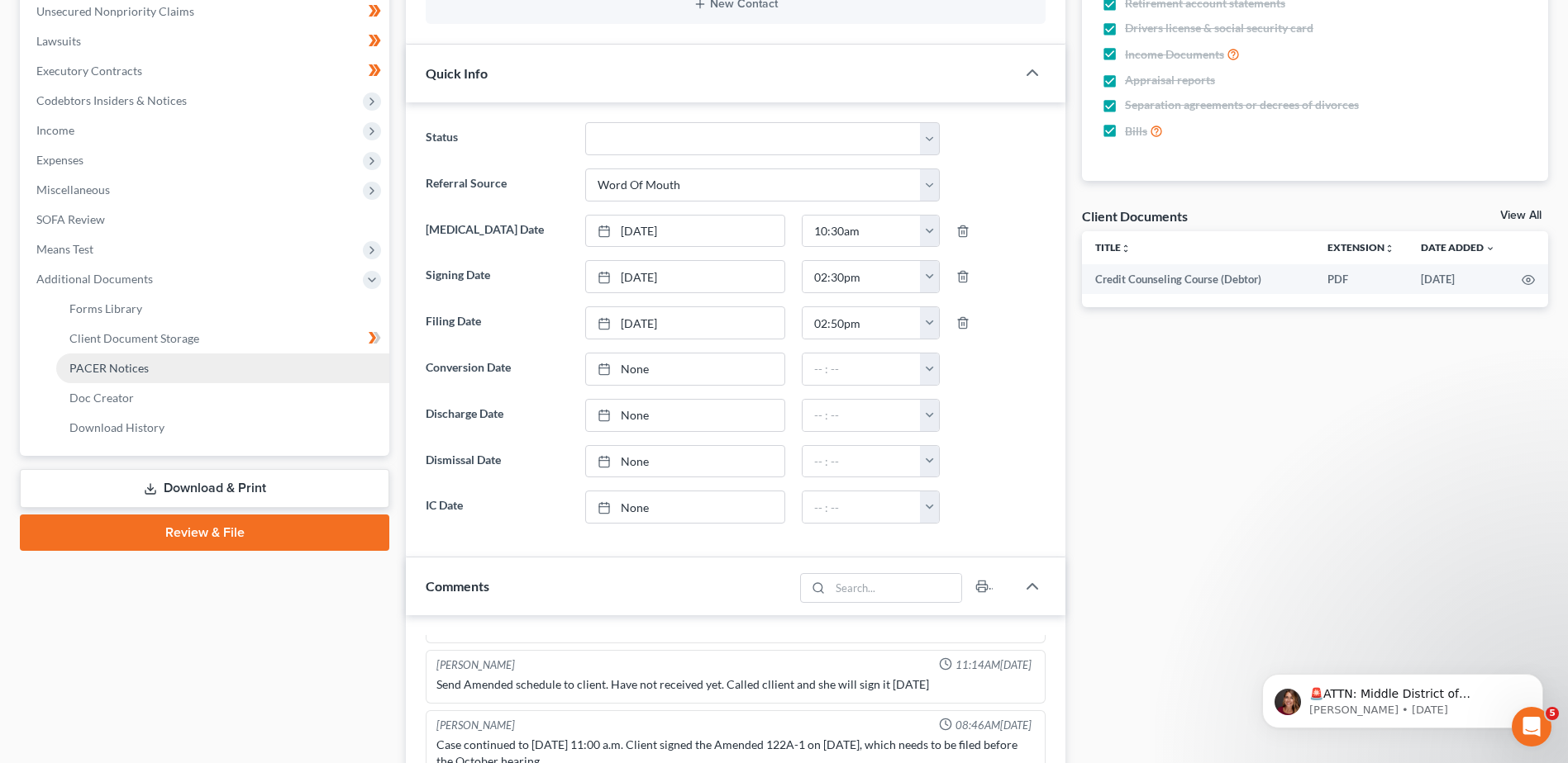
click at [91, 372] on span "PACER Notices" at bounding box center [109, 367] width 79 height 14
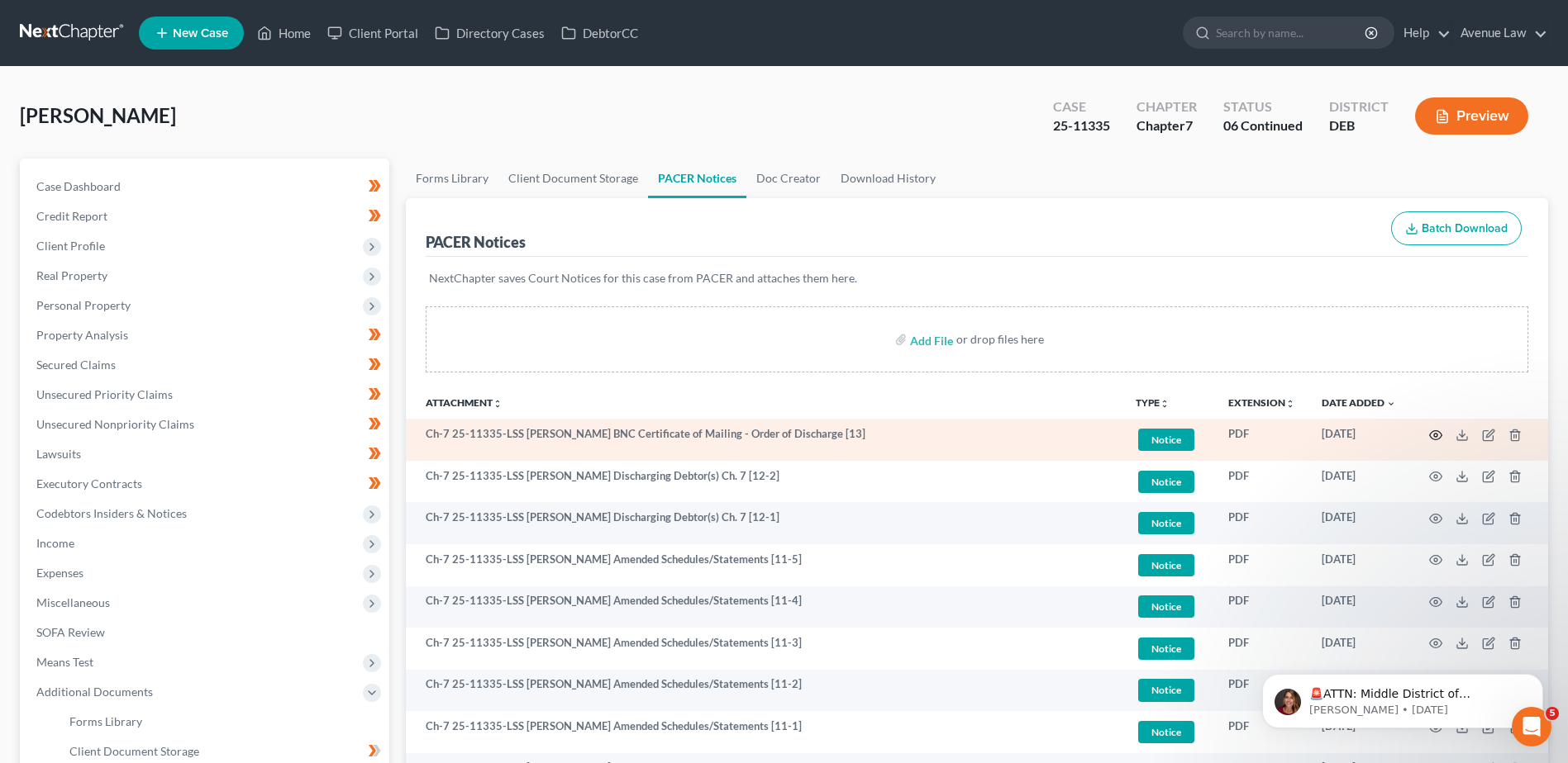
click at [1438, 432] on icon "button" at bounding box center [1436, 436] width 14 height 14
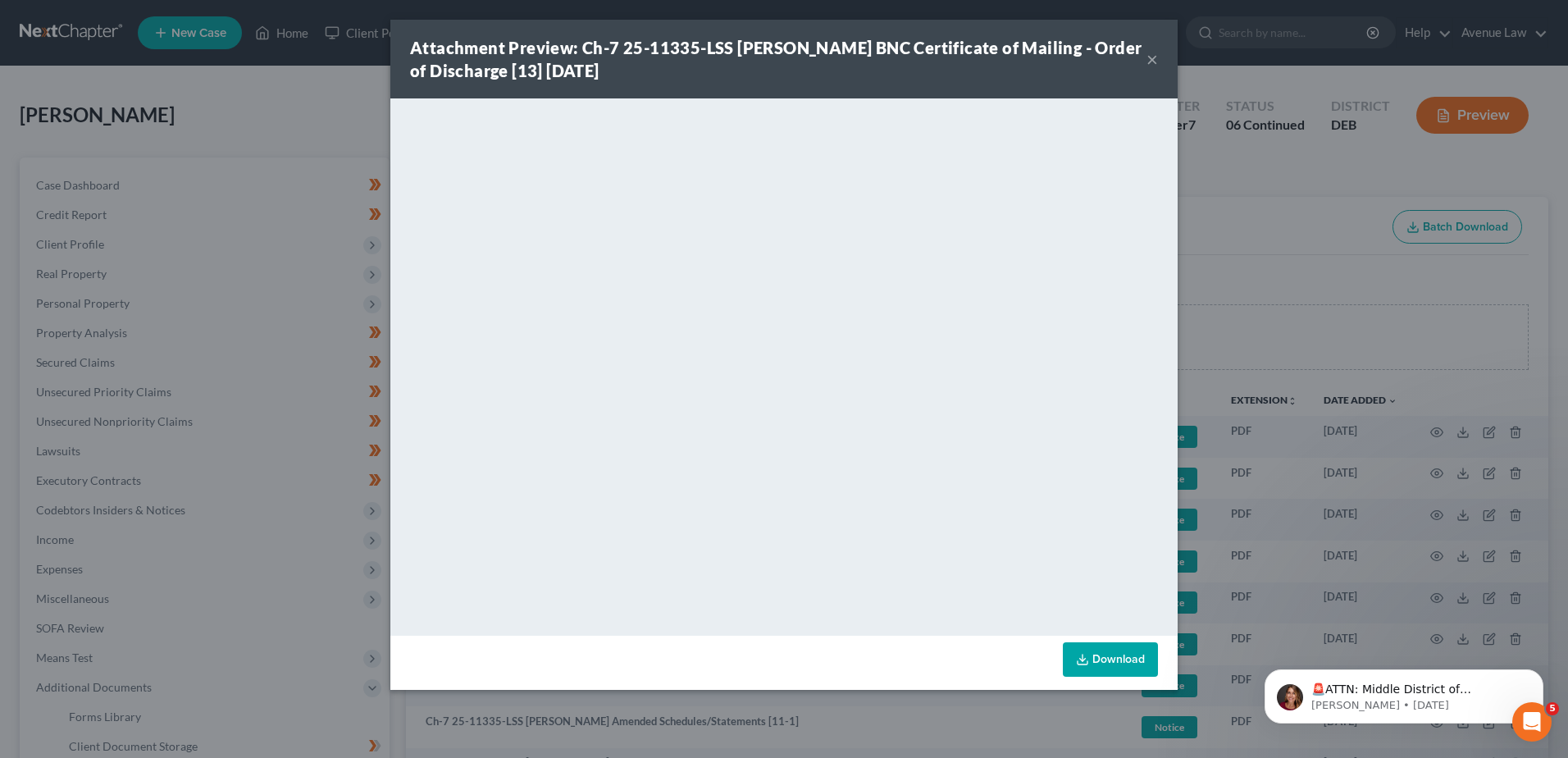
click at [1153, 63] on button "×" at bounding box center [1153, 59] width 12 height 19
